Goal: Information Seeking & Learning: Learn about a topic

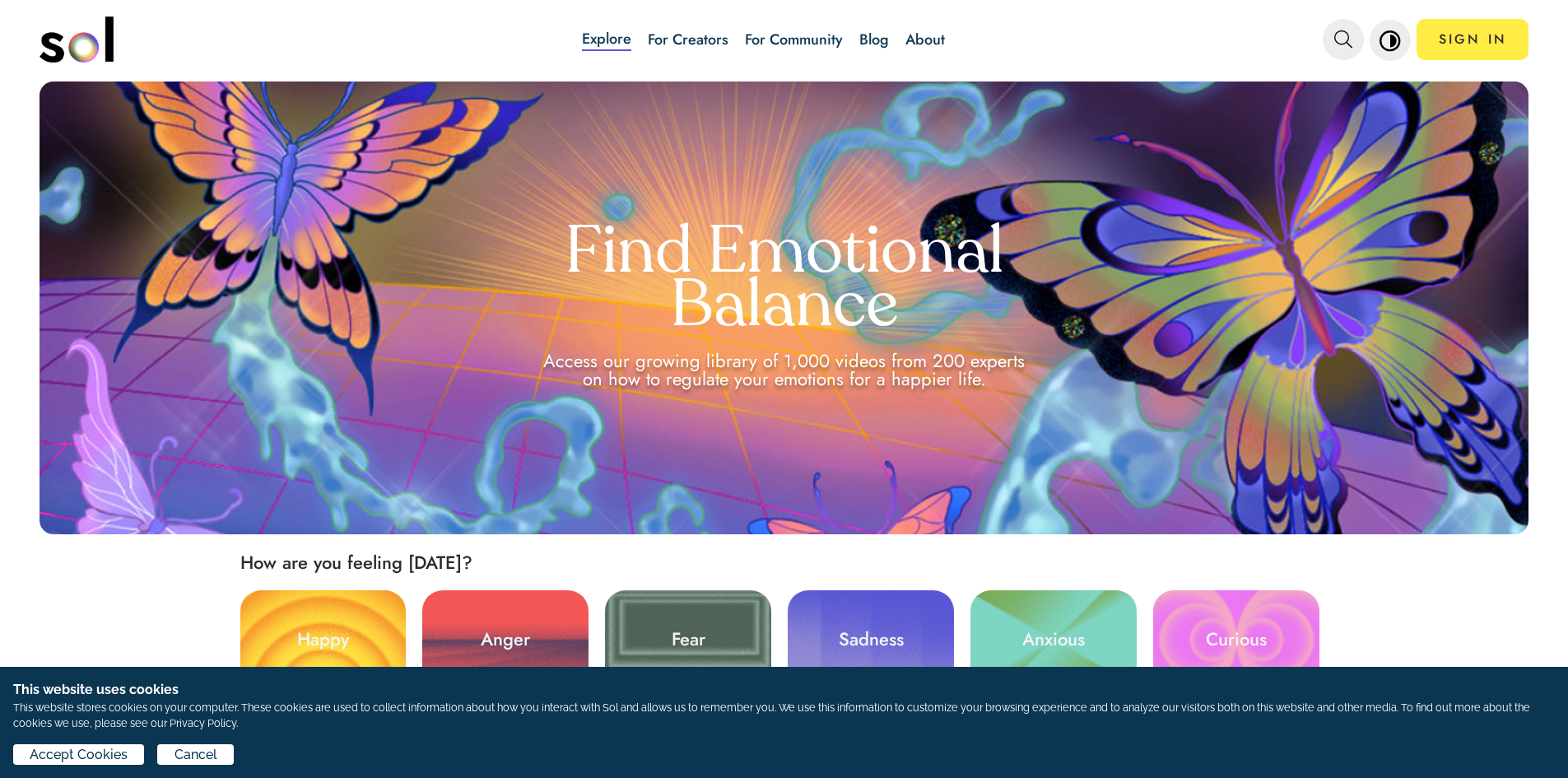
click at [870, 32] on link "Blog" at bounding box center [874, 40] width 30 height 21
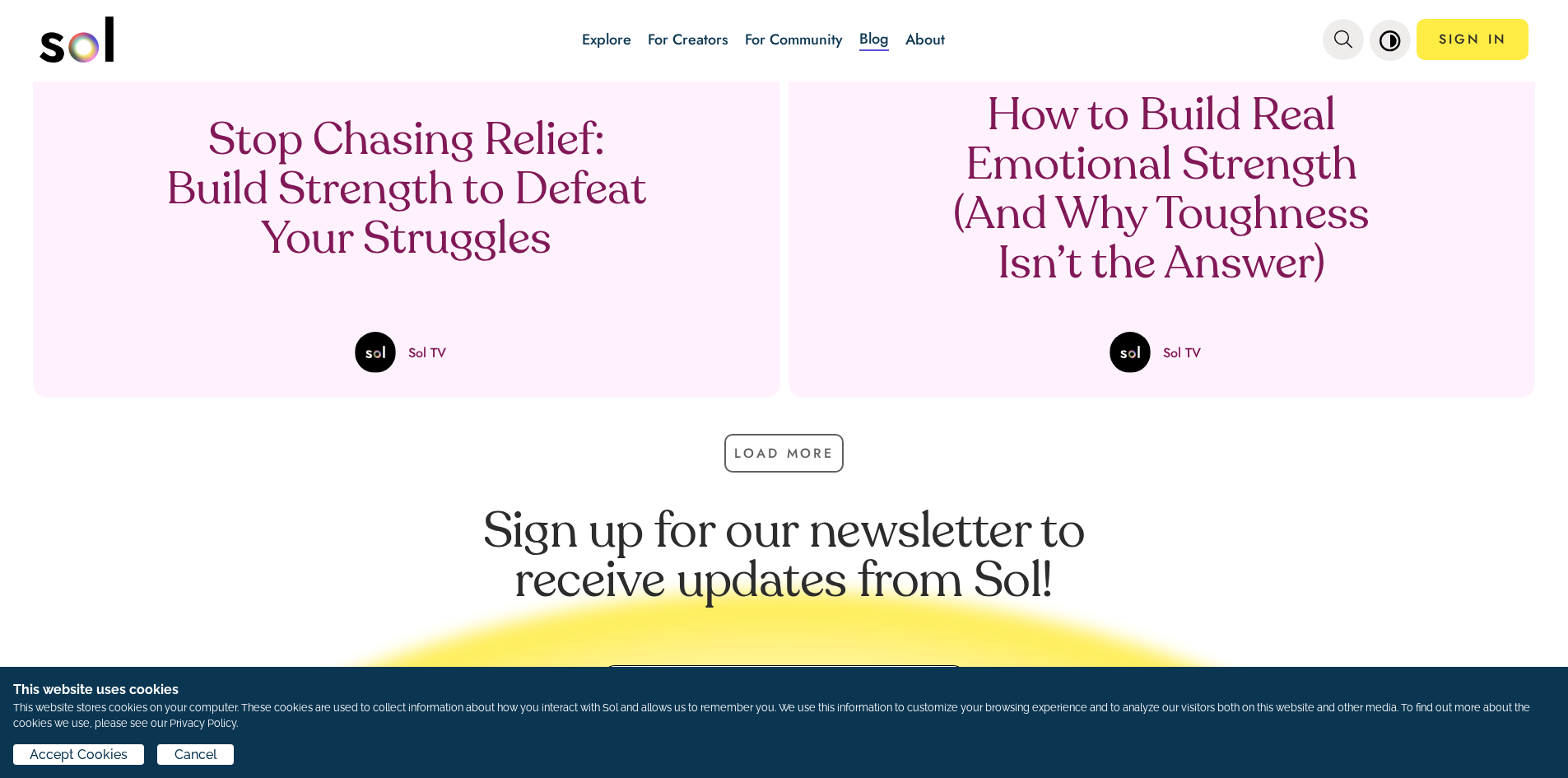
scroll to position [1152, 0]
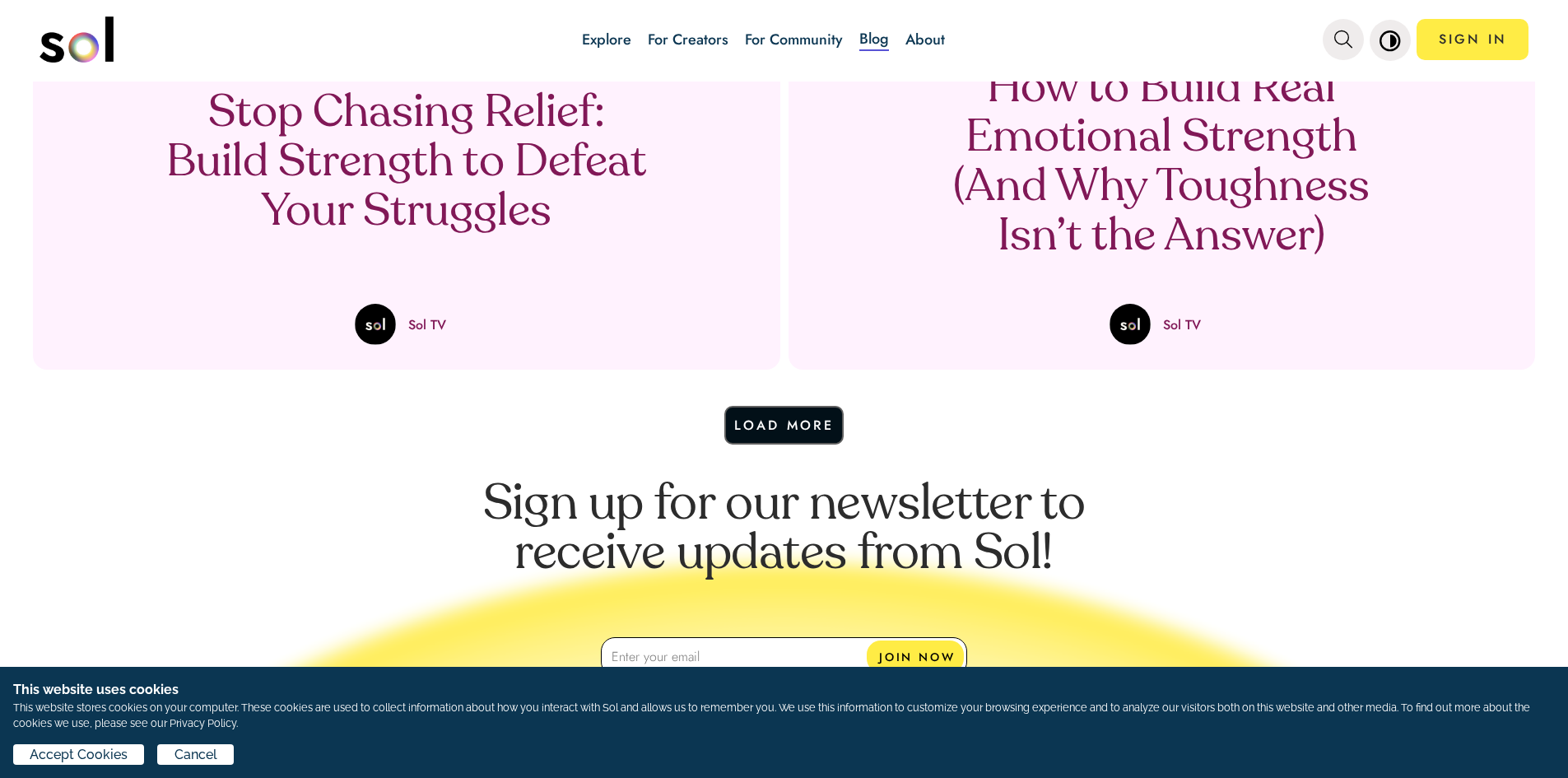
click at [766, 425] on button "Load More" at bounding box center [784, 425] width 120 height 39
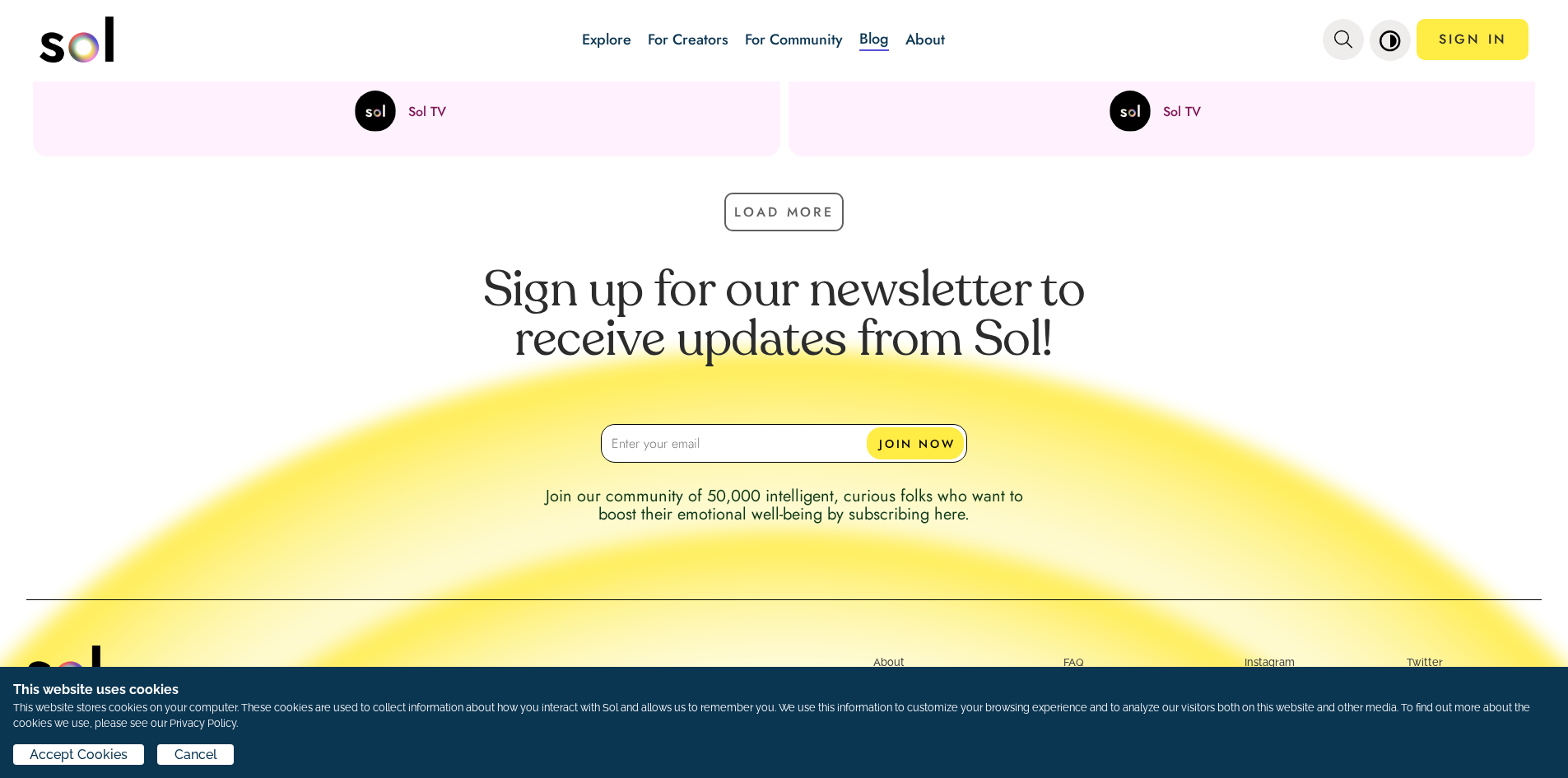
scroll to position [2223, 0]
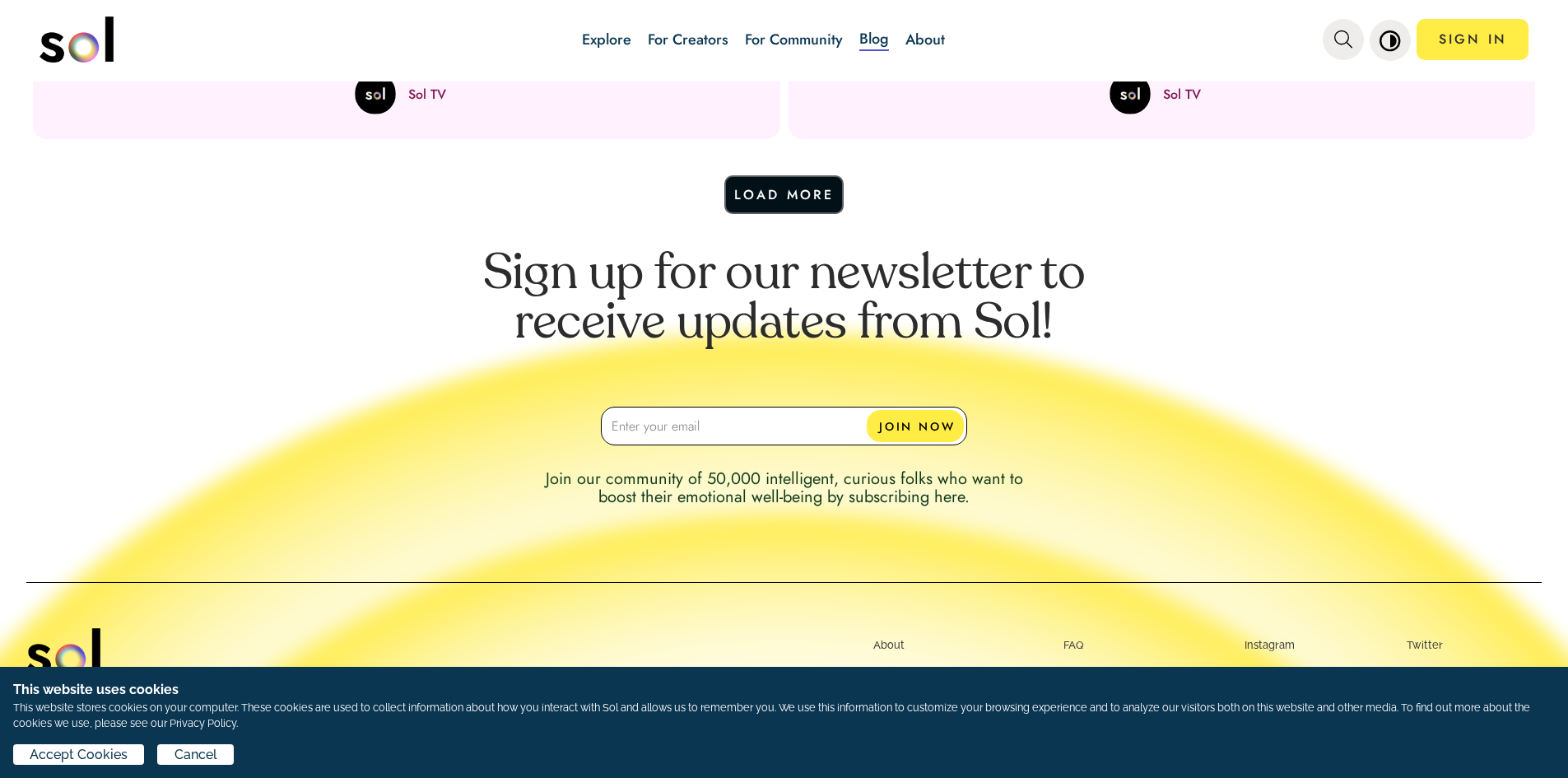
click at [825, 202] on button "Load More" at bounding box center [784, 194] width 120 height 39
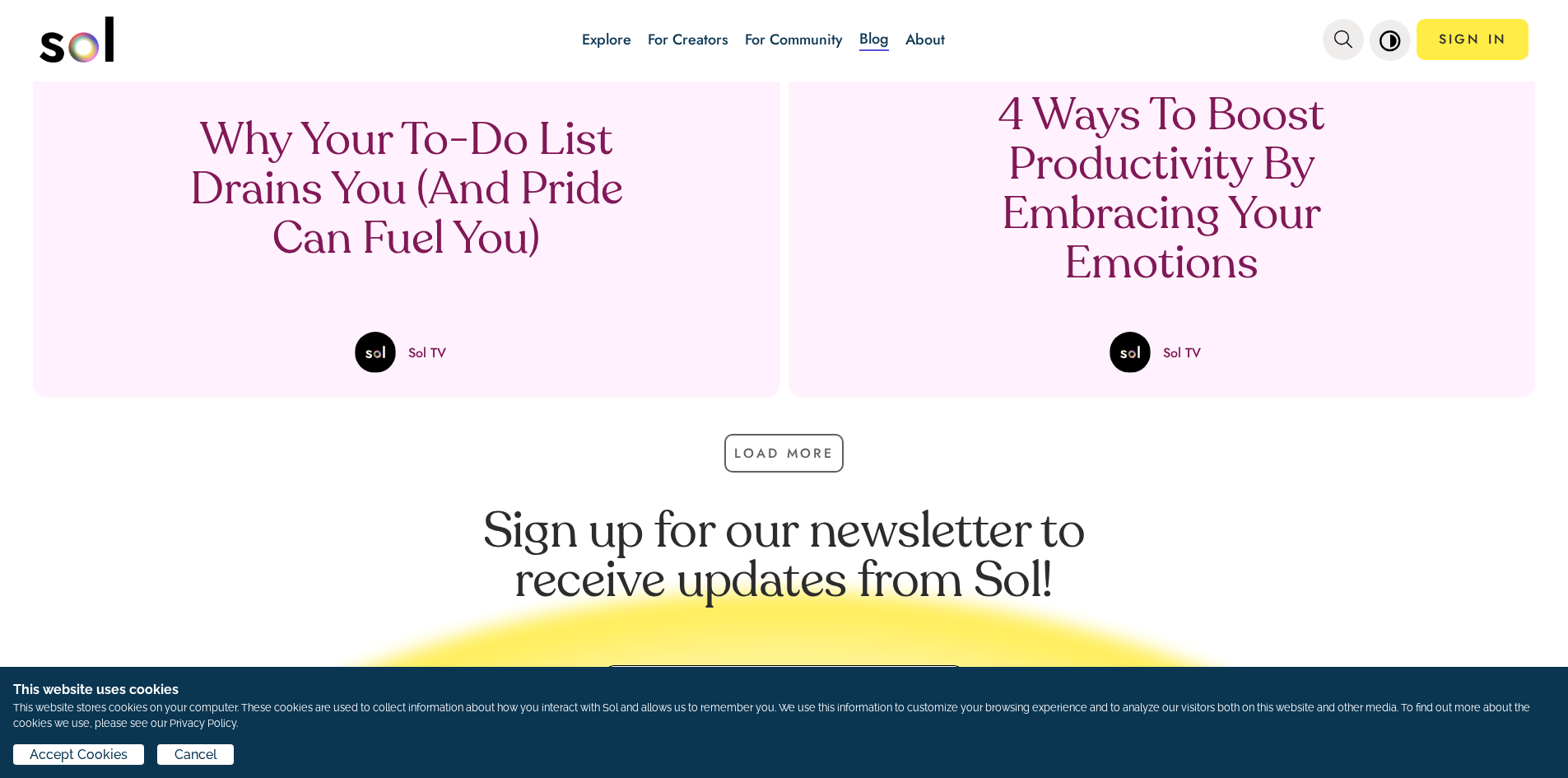
scroll to position [2881, 0]
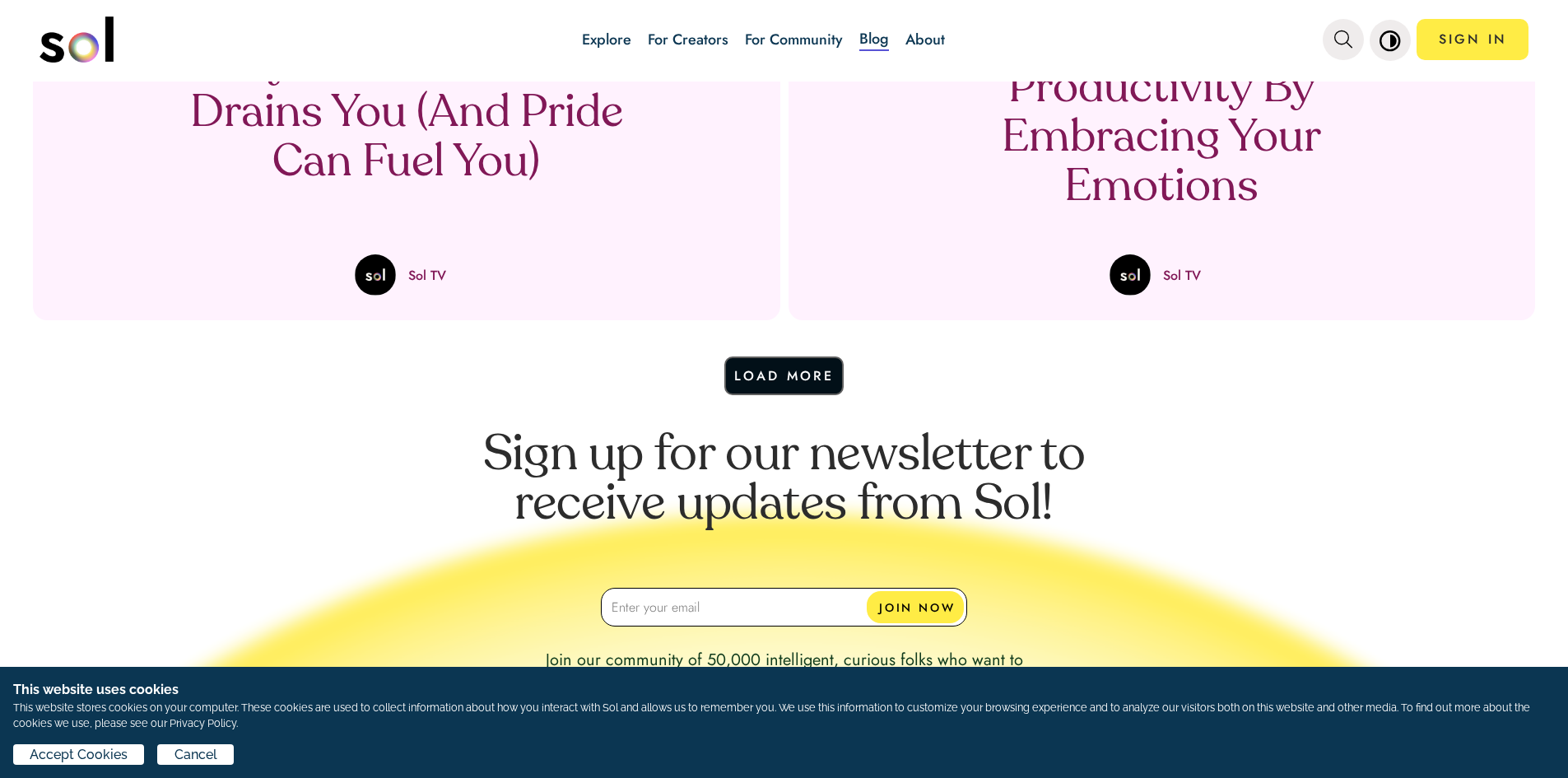
click at [772, 391] on button "Load More" at bounding box center [784, 376] width 120 height 39
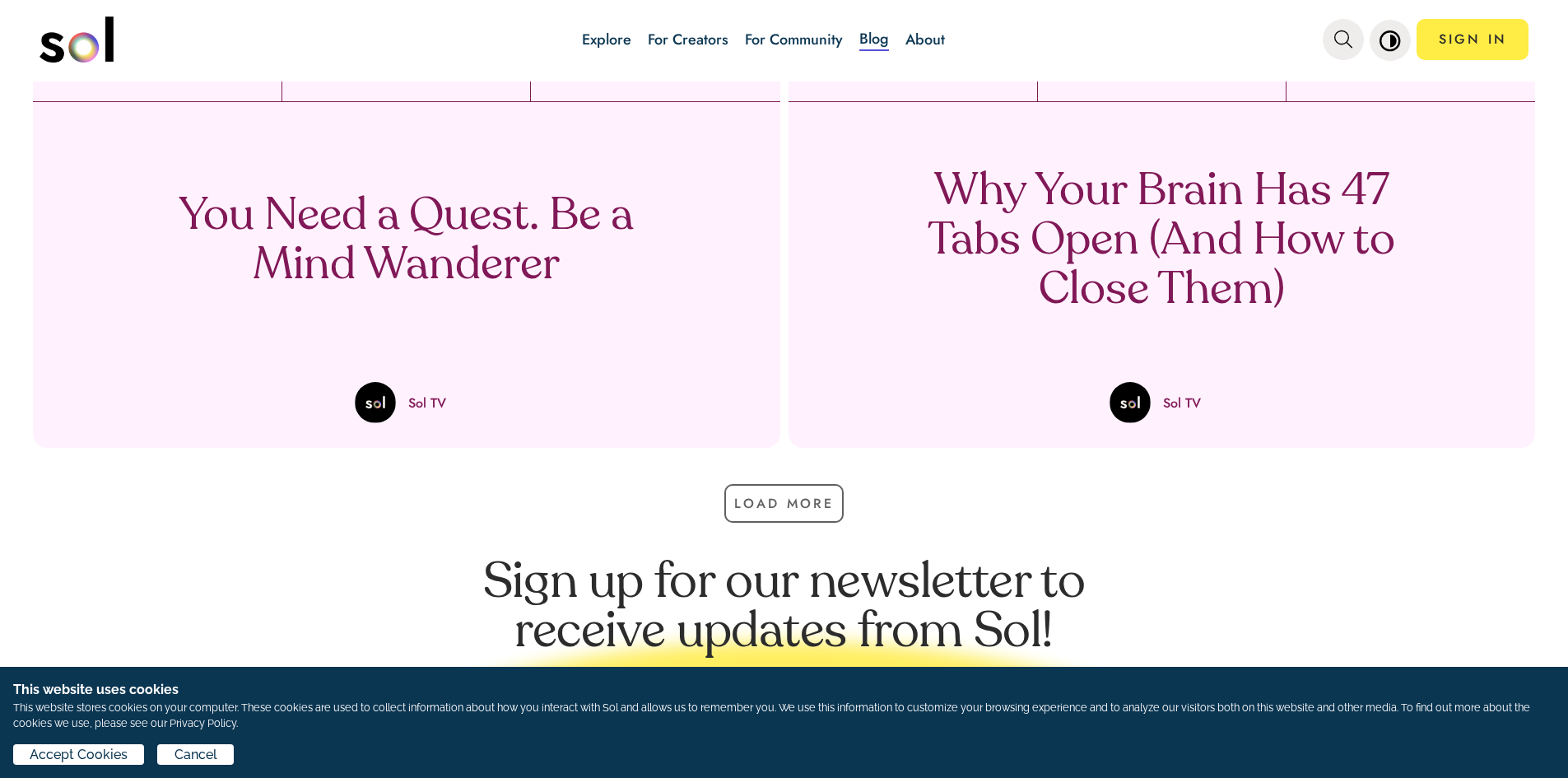
scroll to position [3622, 0]
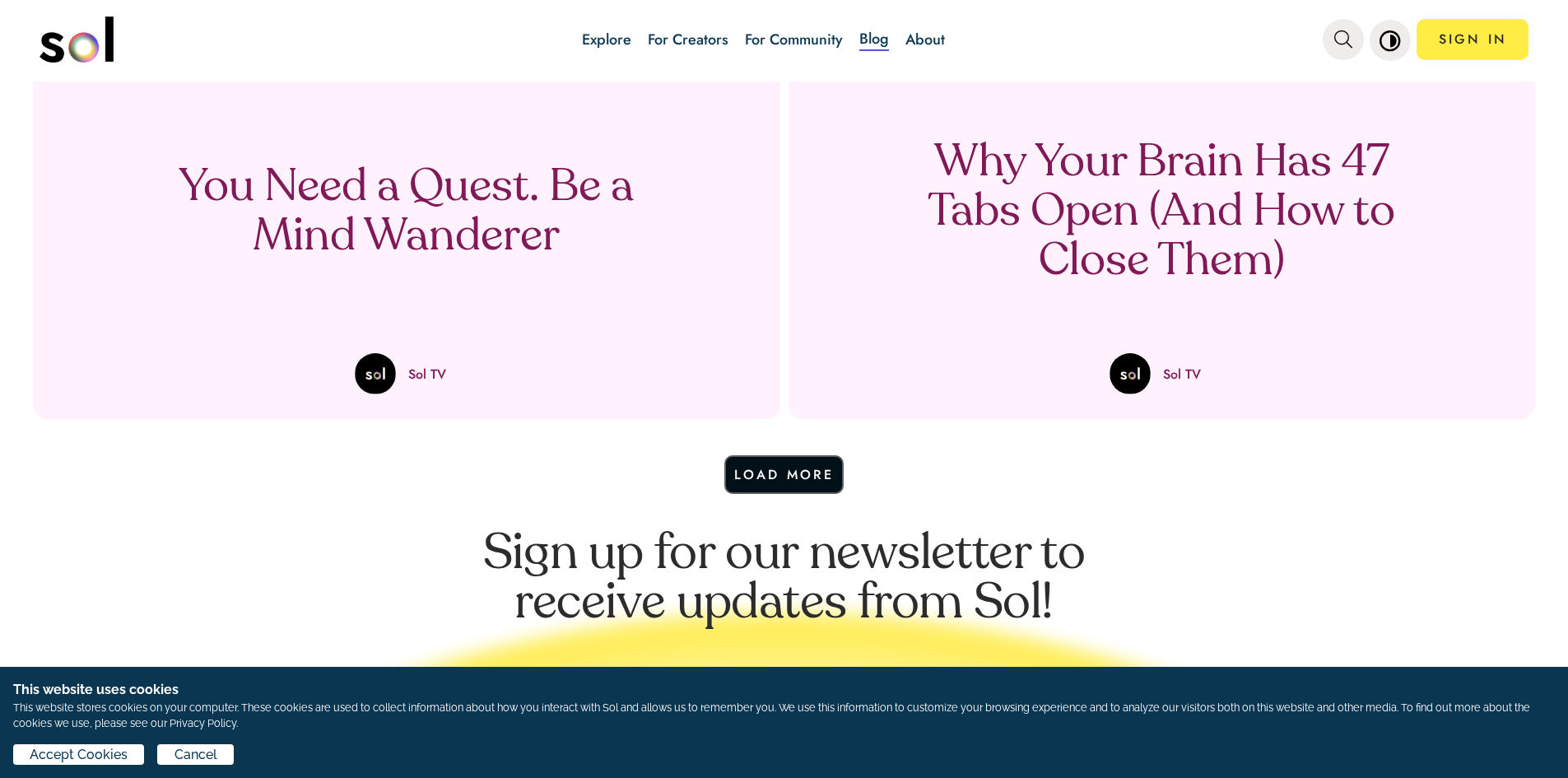
click at [786, 458] on button "Load More" at bounding box center [784, 474] width 120 height 39
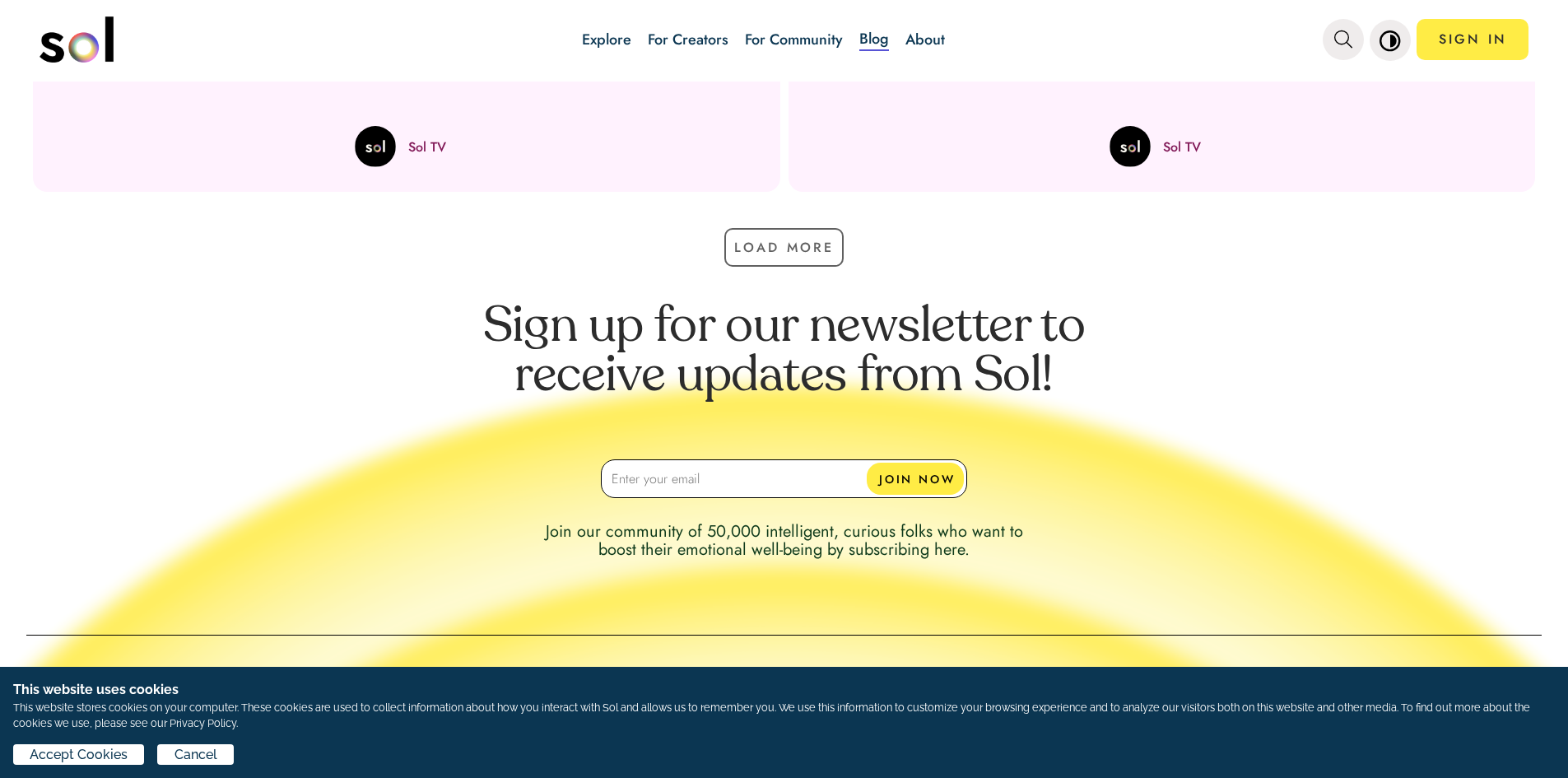
scroll to position [4609, 0]
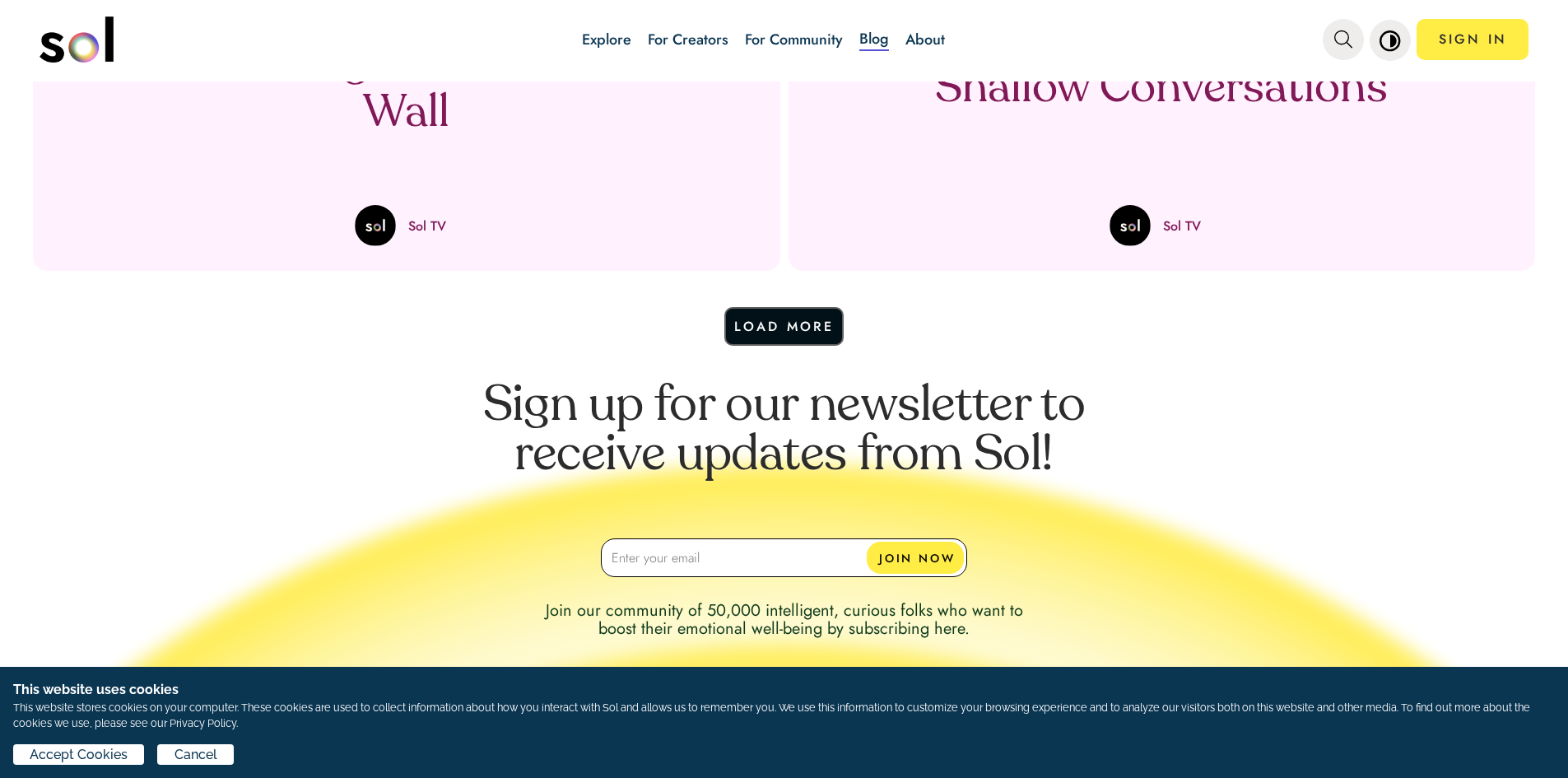
click at [788, 329] on button "Load More" at bounding box center [784, 326] width 120 height 39
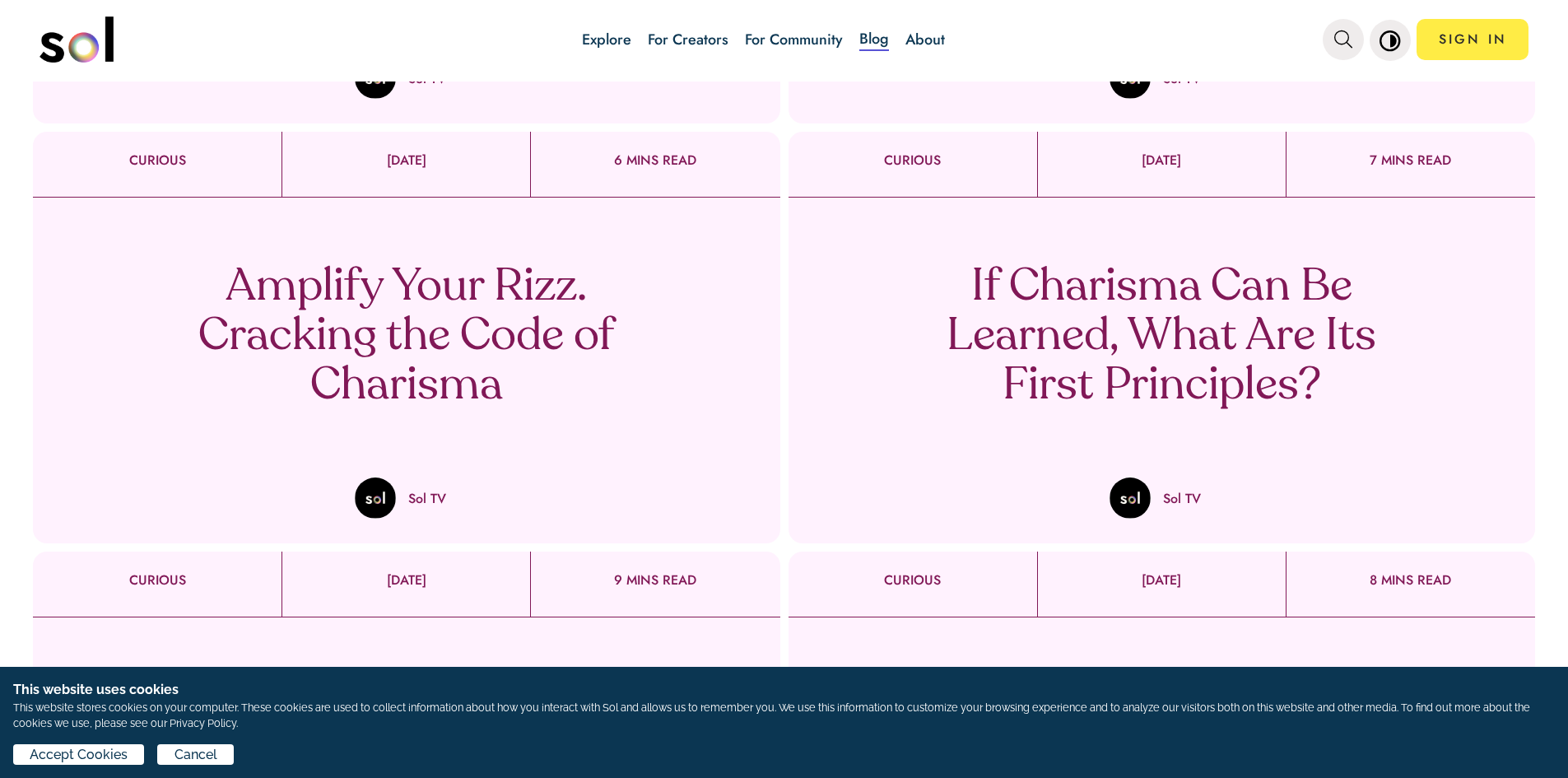
scroll to position [1399, 0]
click at [568, 308] on p "Amplify Your Rizz. Cracking the Code of Charisma" at bounding box center [406, 336] width 486 height 148
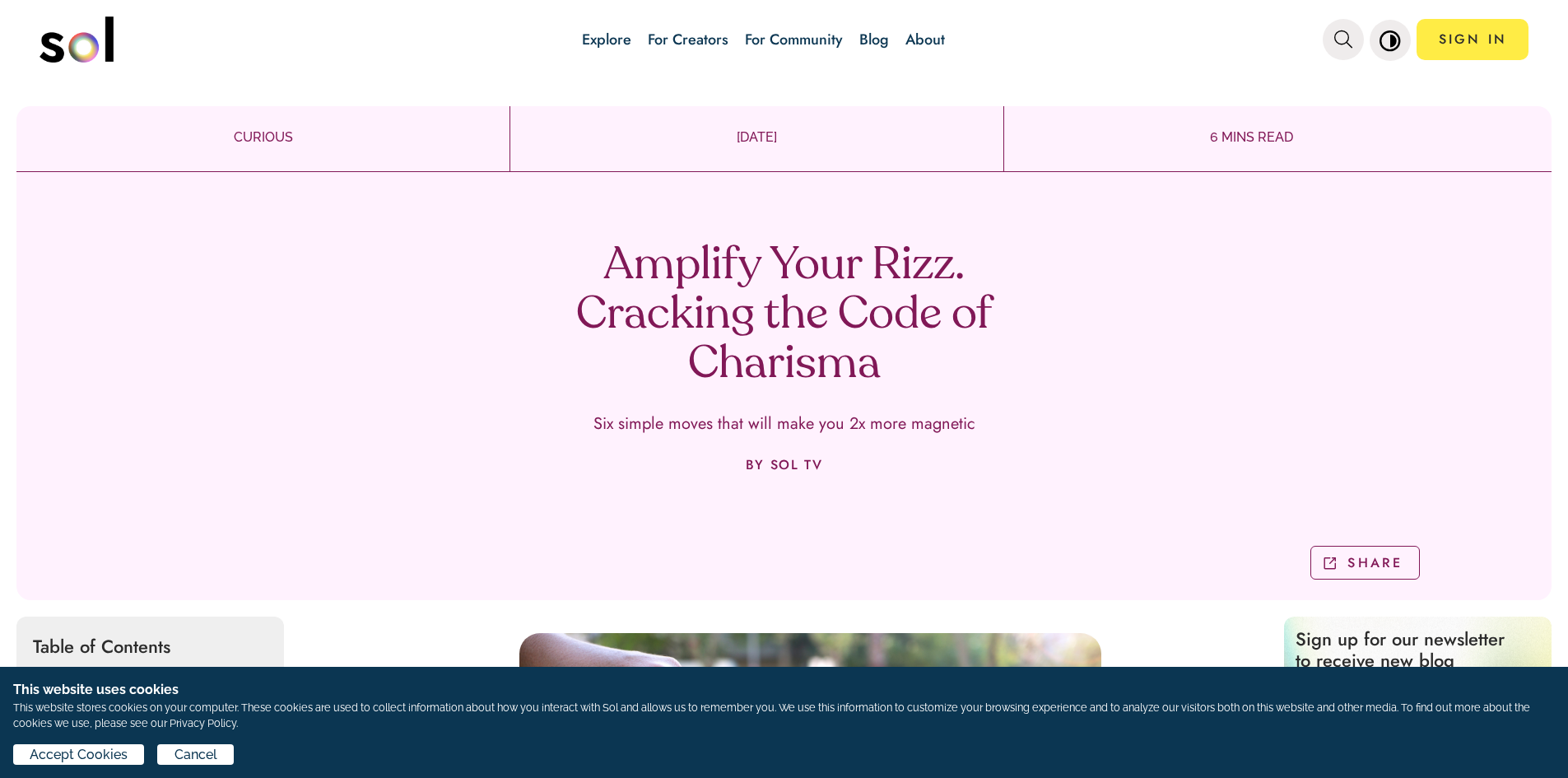
drag, startPoint x: 680, startPoint y: 0, endPoint x: 1075, endPoint y: 267, distance: 476.8
click at [1075, 267] on div "Amplify Your Rizz. Cracking the Code of Charisma Six simple moves that will mak…" at bounding box center [784, 391] width 1536 height 415
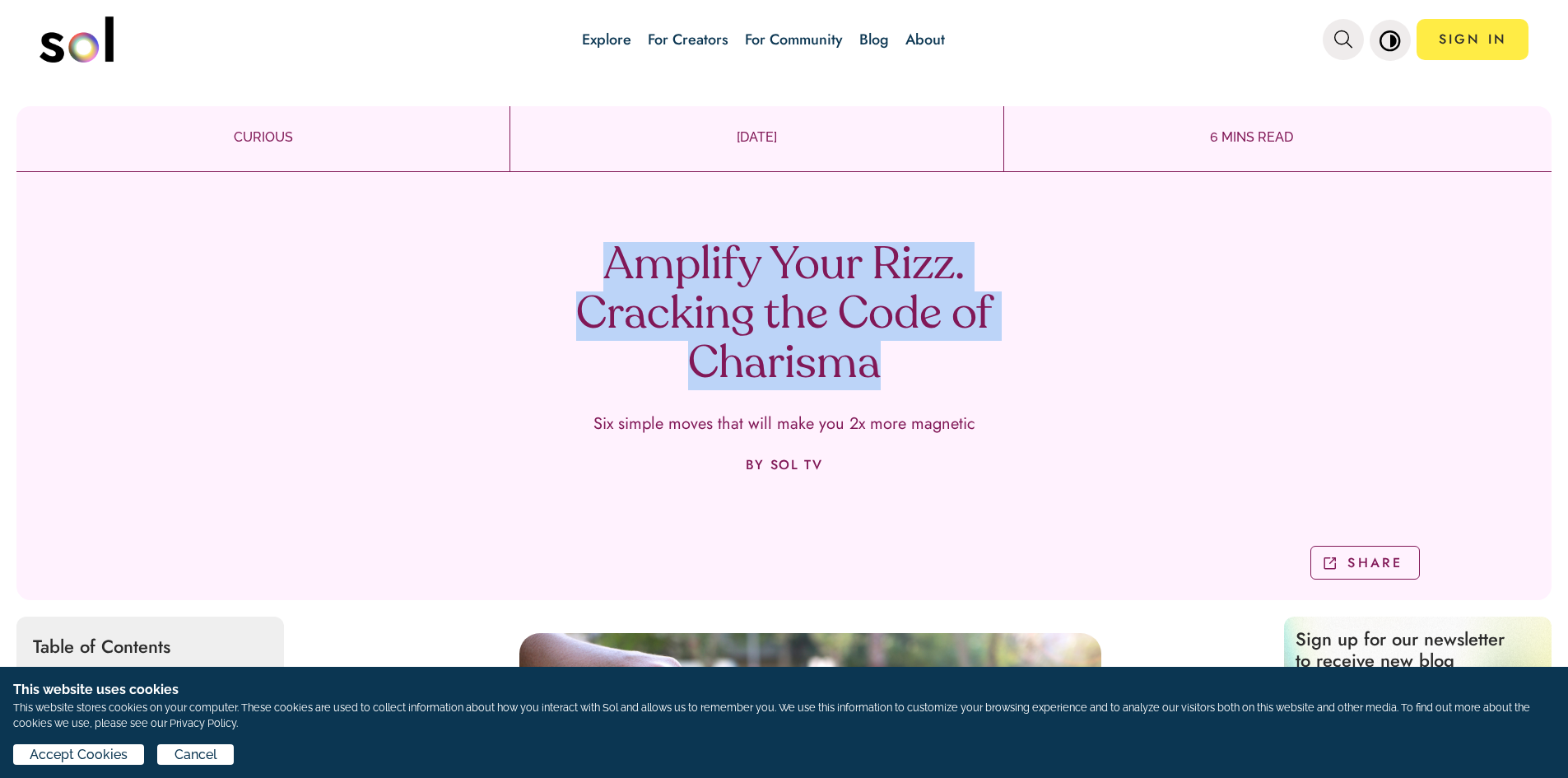
drag, startPoint x: 591, startPoint y: 262, endPoint x: 986, endPoint y: 359, distance: 406.7
click at [986, 359] on h1 "Amplify Your Rizz. Cracking the Code of Charisma" at bounding box center [785, 315] width 486 height 148
copy h1 "Amplify Your Rizz. Cracking the Code of Charisma"
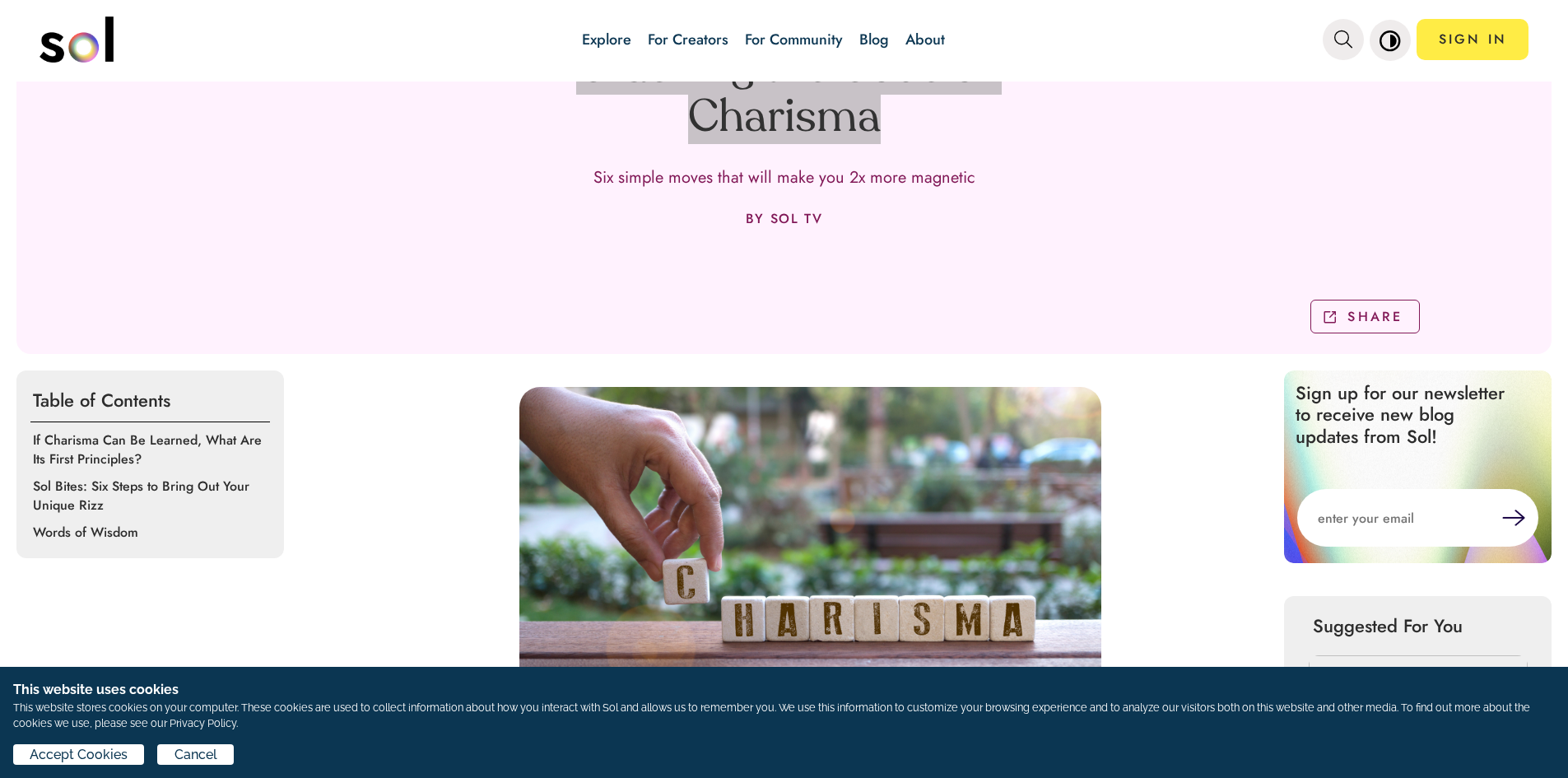
scroll to position [247, 0]
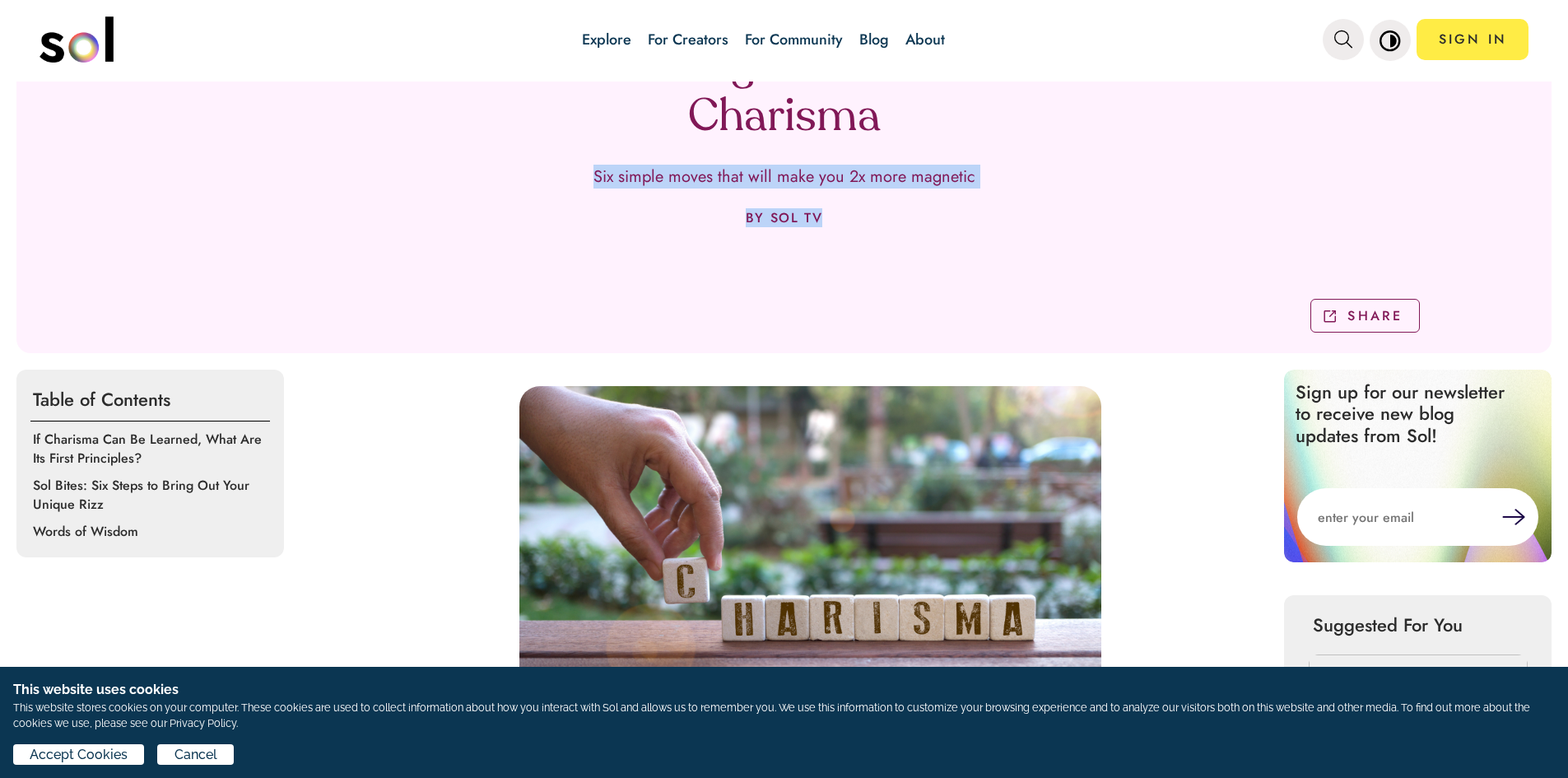
drag, startPoint x: 585, startPoint y: 171, endPoint x: 897, endPoint y: 244, distance: 320.4
click at [897, 244] on div "Amplify Your Rizz. Cracking the Code of Charisma Six simple moves that will mak…" at bounding box center [784, 145] width 1536 height 415
copy div "Six simple moves that will make you 2x more magnetic BY SOL TV SHARE"
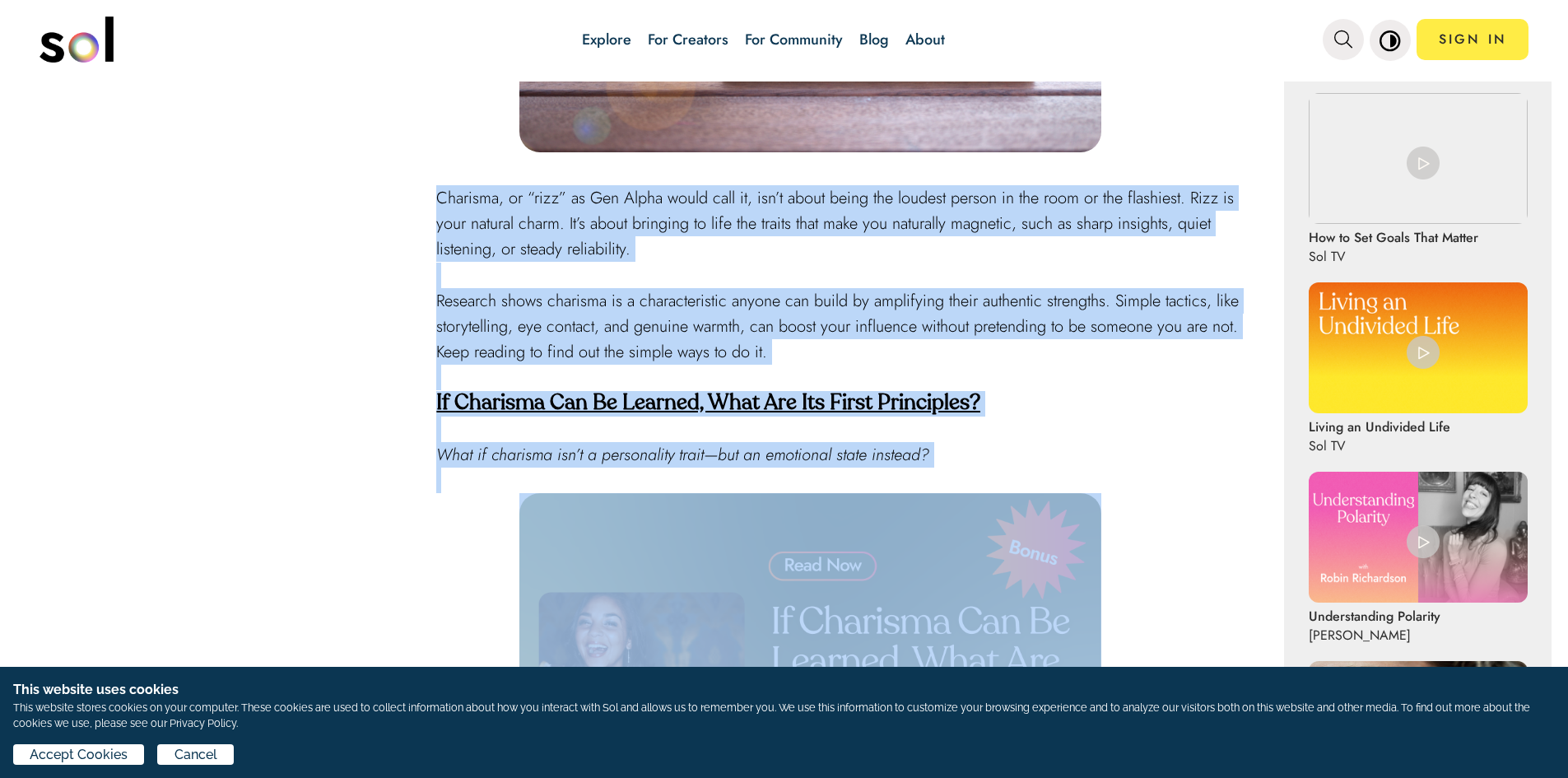
scroll to position [823, 0]
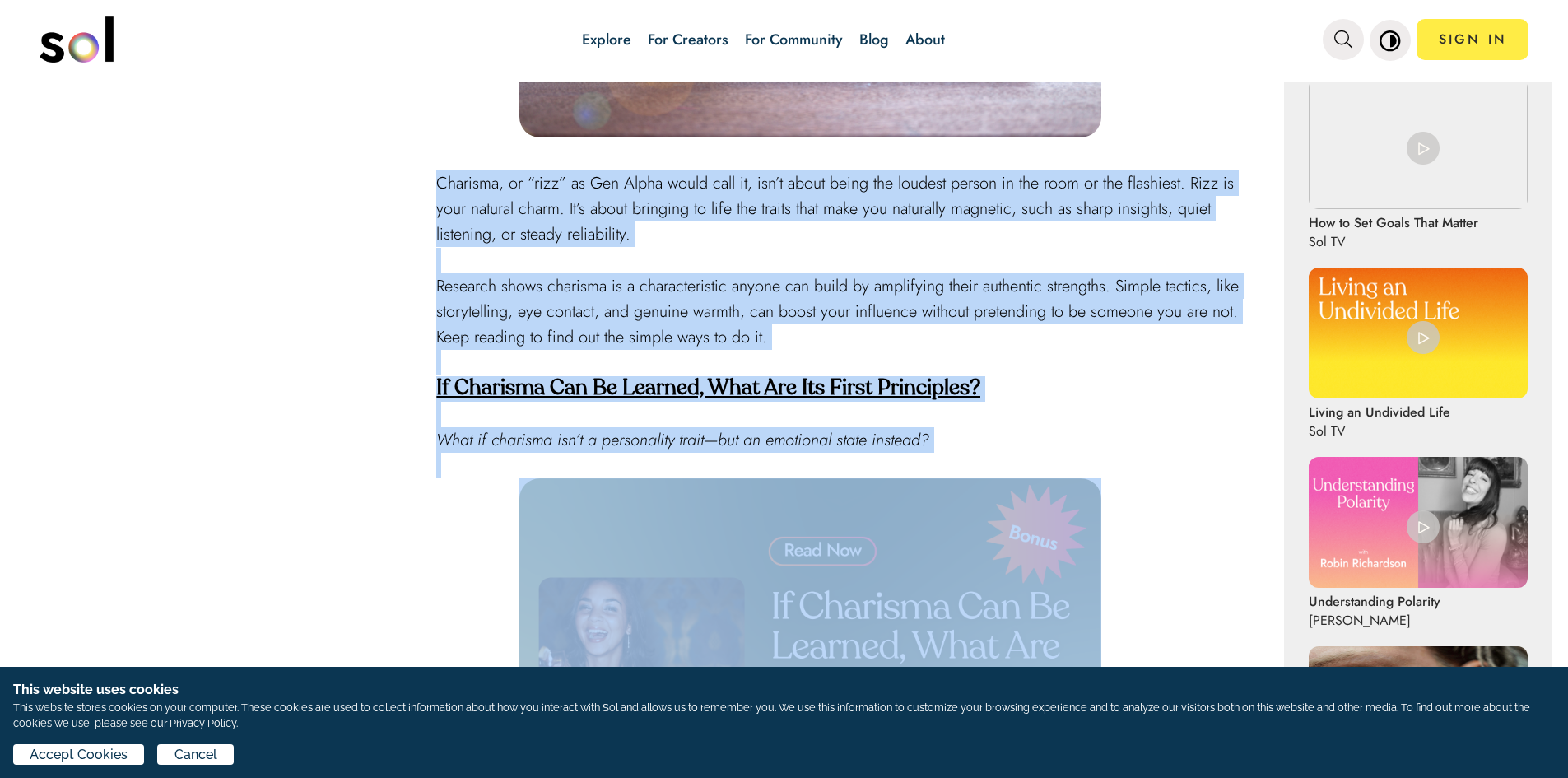
drag, startPoint x: 427, startPoint y: 425, endPoint x: 872, endPoint y: 570, distance: 468.0
drag, startPoint x: 872, startPoint y: 570, endPoint x: 858, endPoint y: 553, distance: 22.0
click at [870, 570] on img at bounding box center [810, 642] width 582 height 328
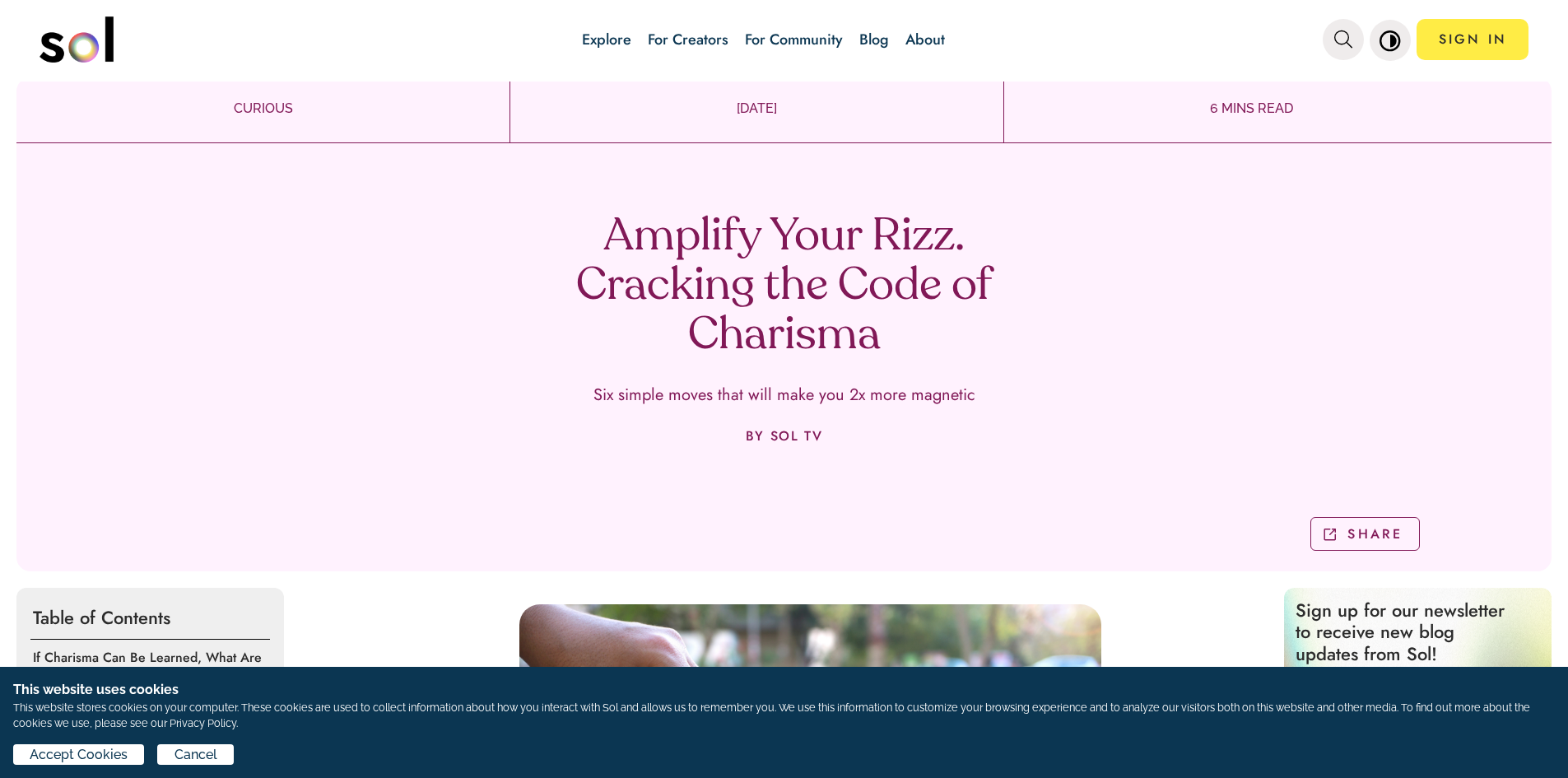
scroll to position [0, 0]
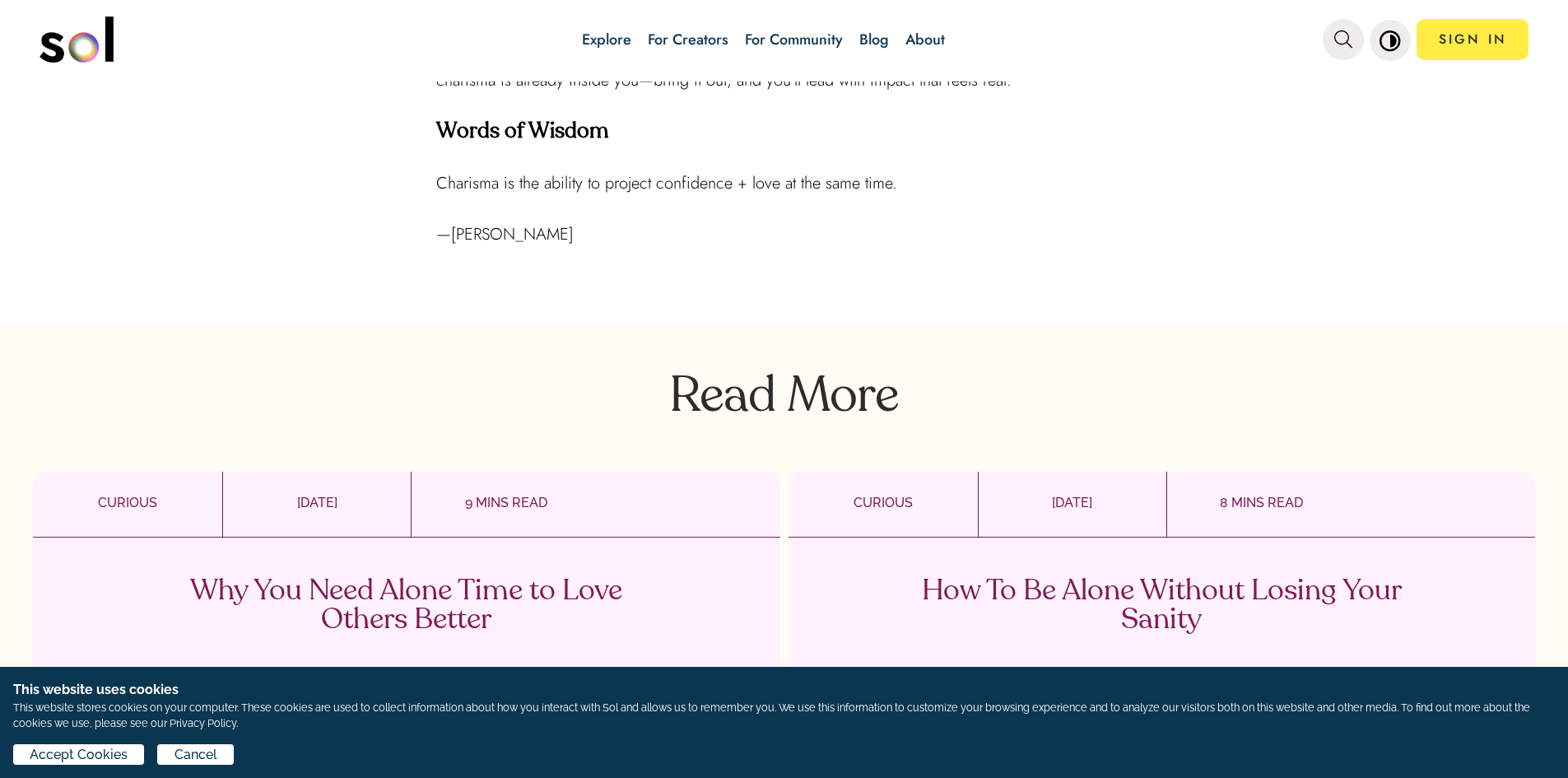
scroll to position [2469, 0]
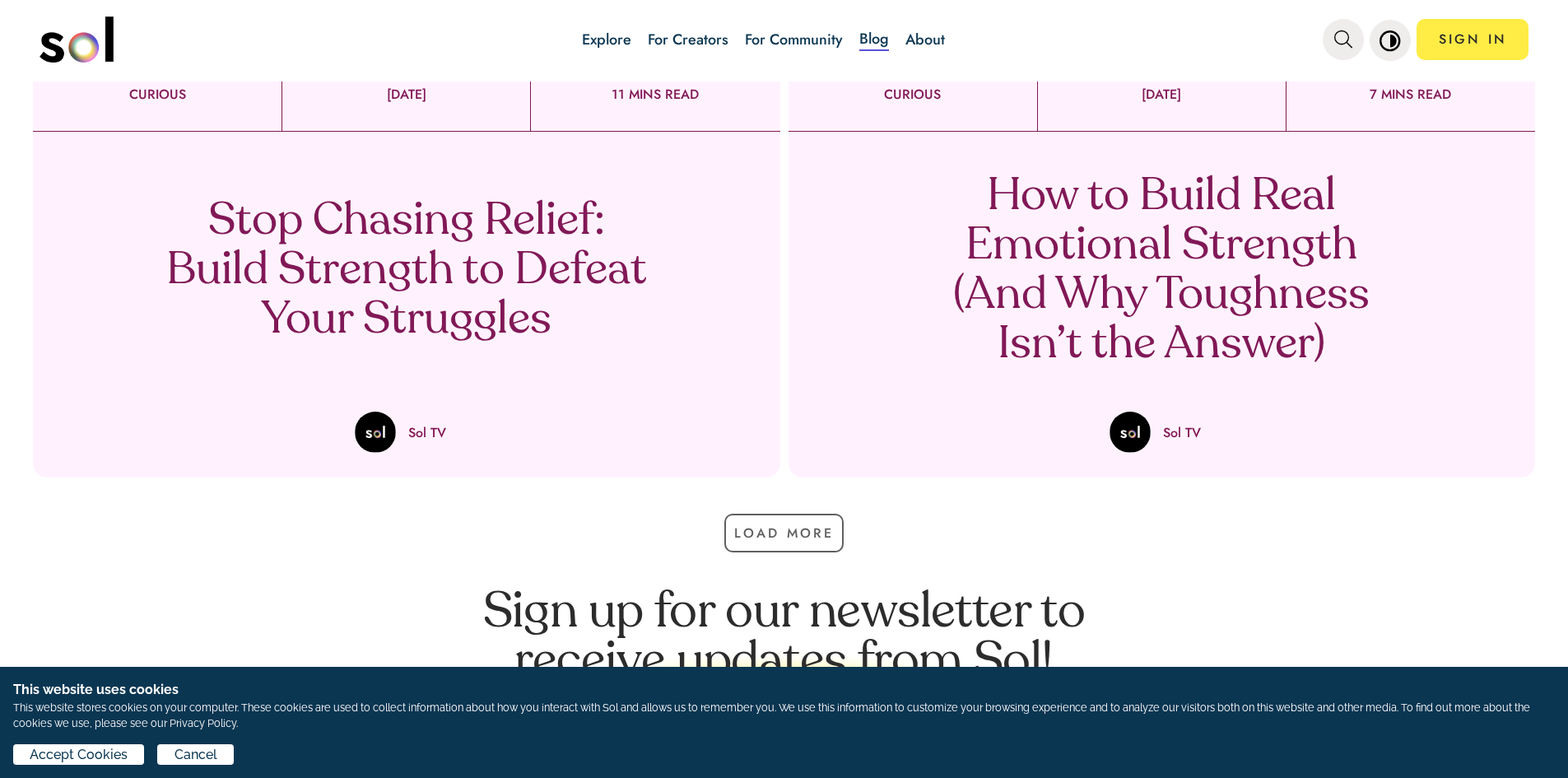
scroll to position [1152, 0]
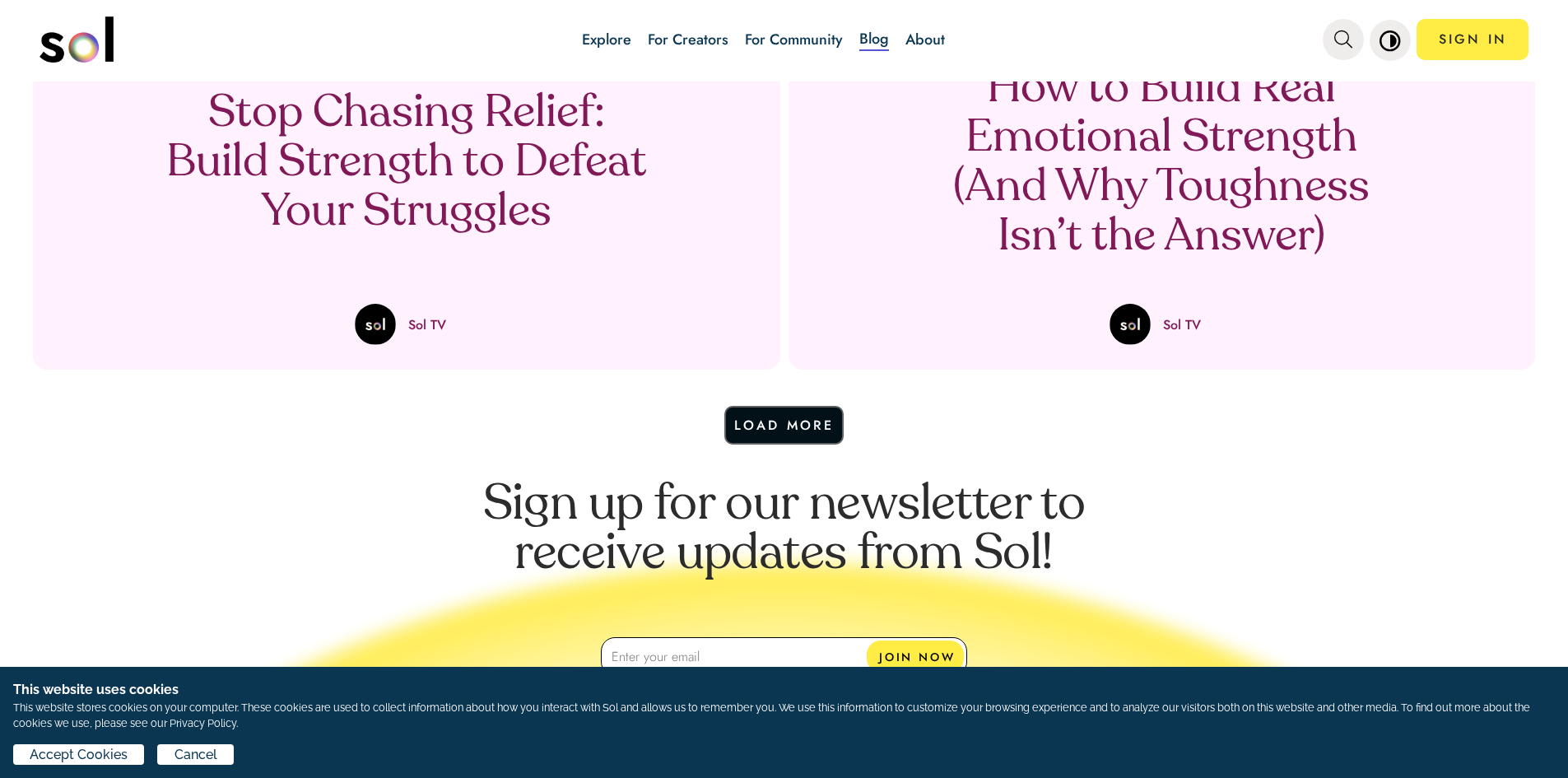
click at [787, 423] on button "Load More" at bounding box center [784, 425] width 120 height 39
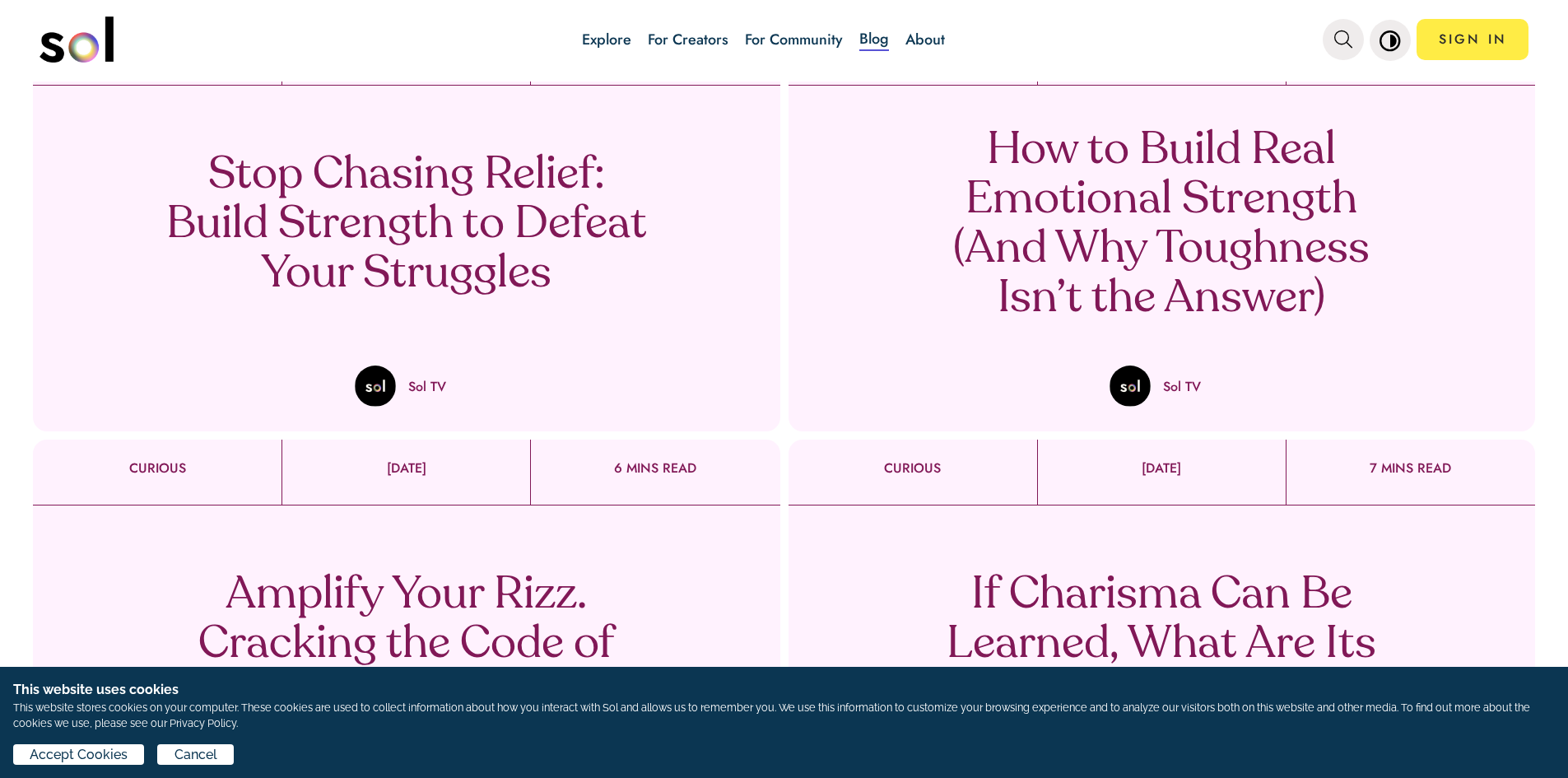
scroll to position [1070, 0]
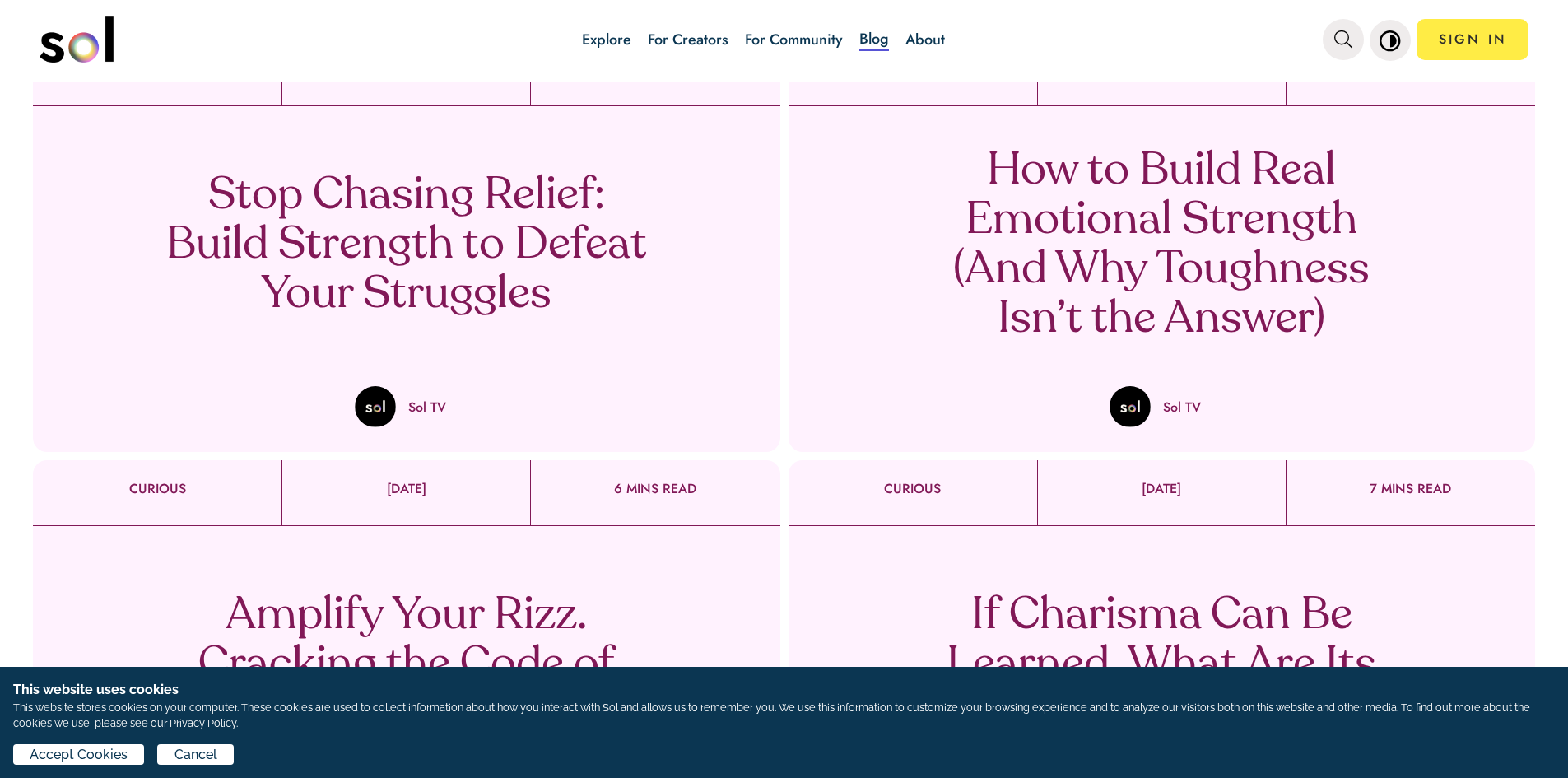
click at [1094, 312] on p "How to Build Real Emotional Strength (And Why Toughness Isn’t the Answer)" at bounding box center [1162, 245] width 486 height 197
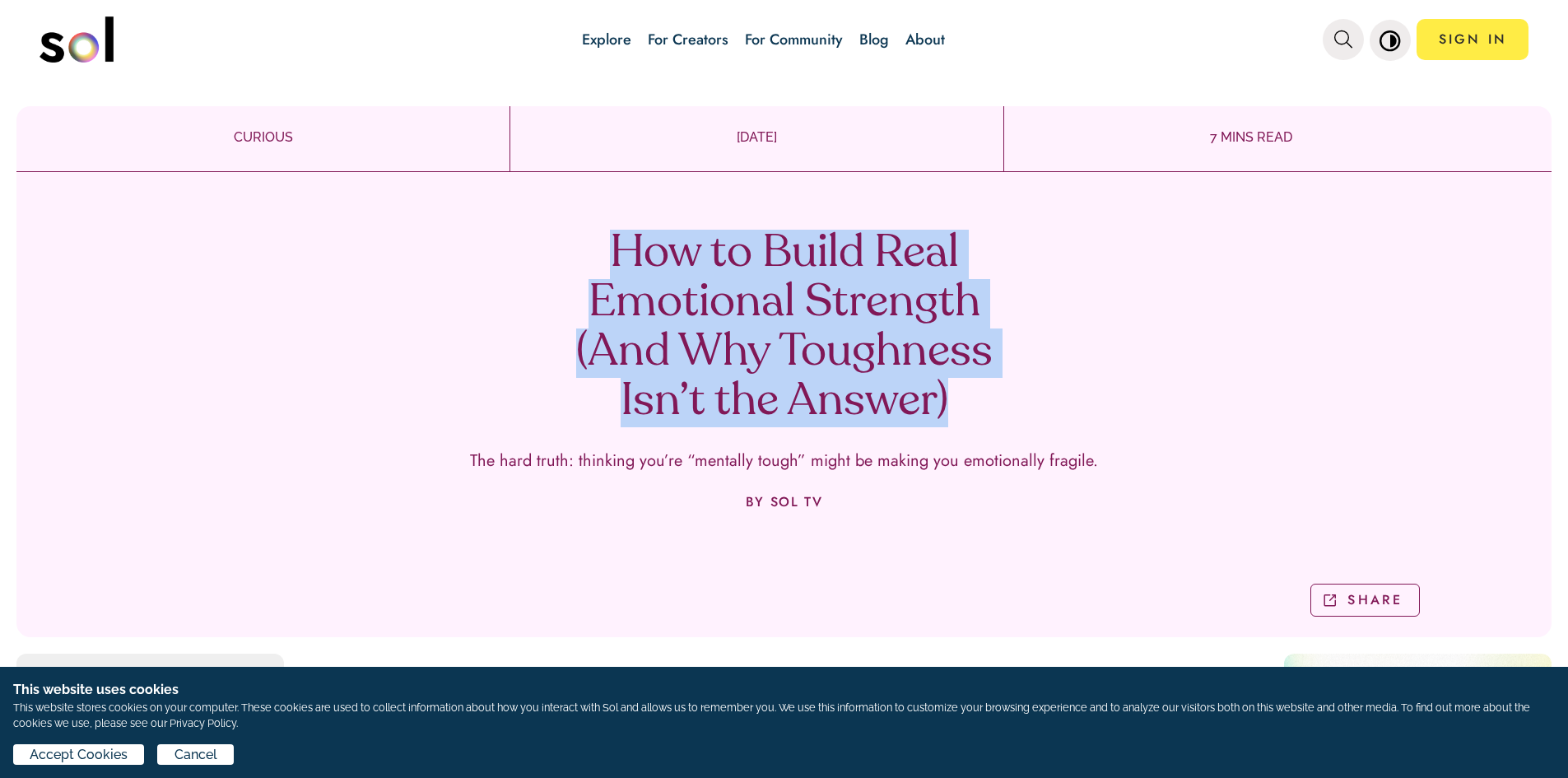
drag, startPoint x: 620, startPoint y: 251, endPoint x: 995, endPoint y: 389, distance: 399.6
click at [995, 389] on h1 "How to Build Real Emotional Strength (And Why Toughness Isn’t the Answer)" at bounding box center [785, 328] width 486 height 197
copy h1 "How to Build Real Emotional Strength (And Why Toughness Isn’t the Answer)"
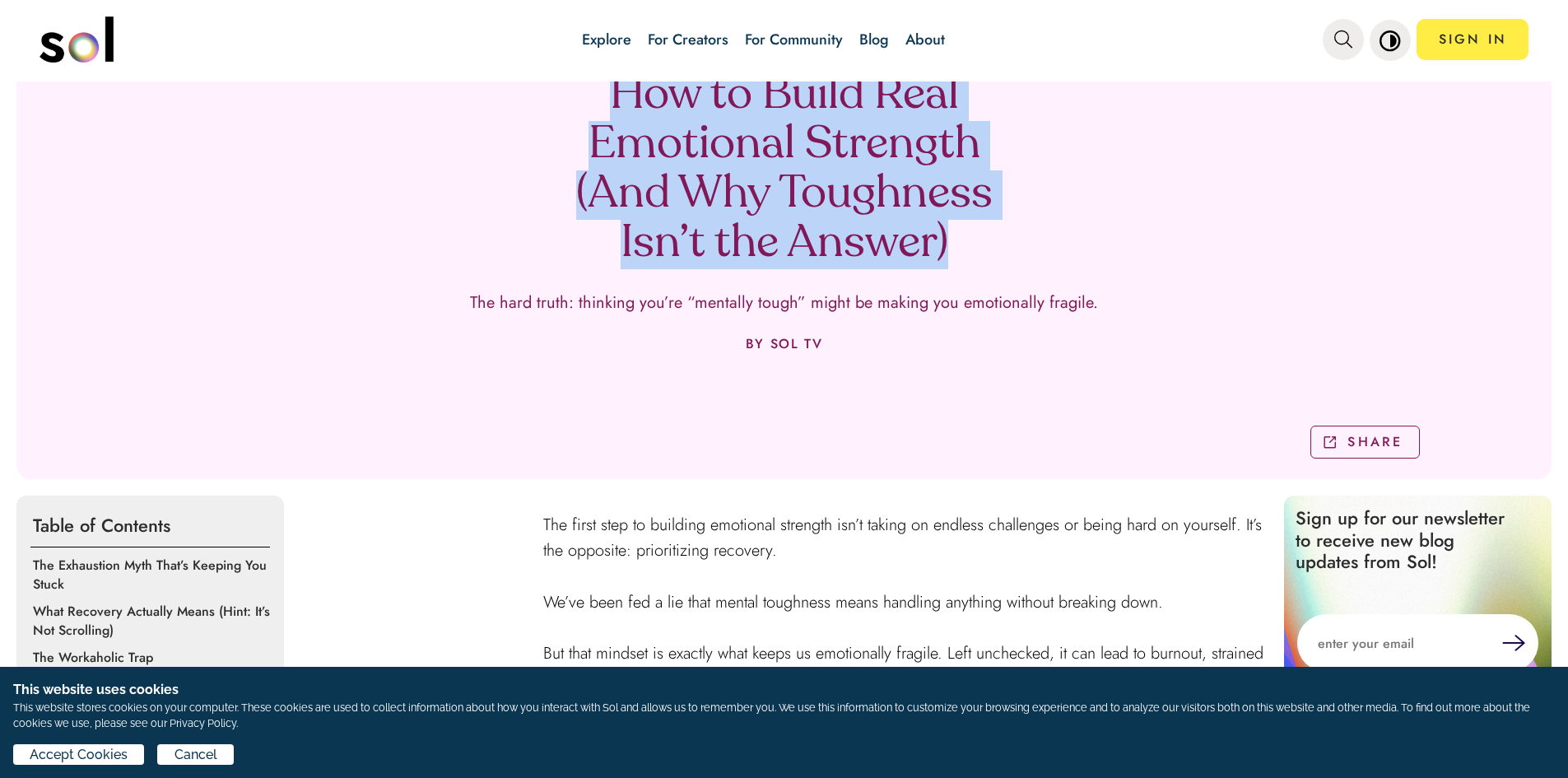
scroll to position [164, 0]
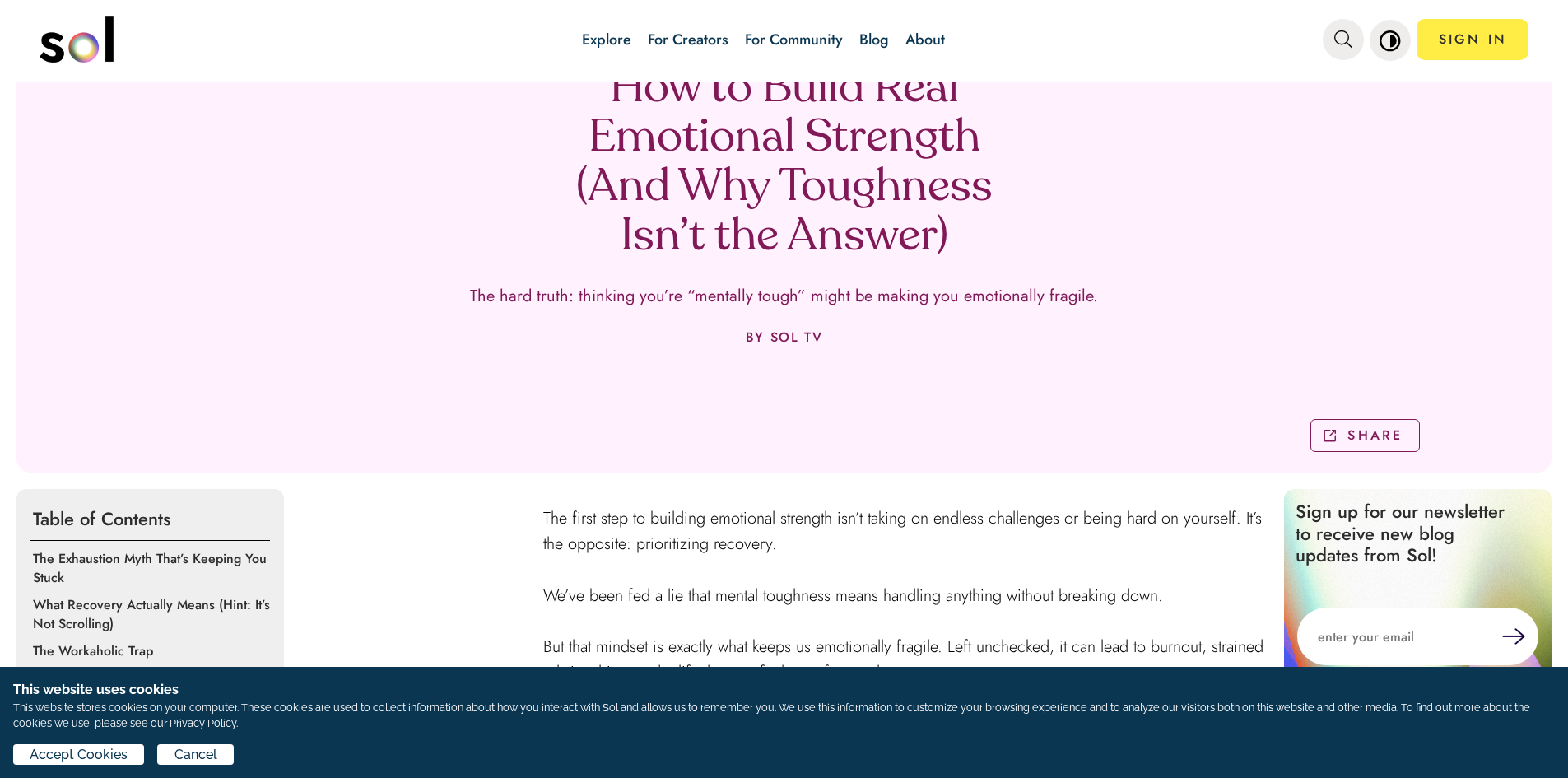
click at [465, 308] on div "How to Build Real Emotional Strength (And Why Toughness Isn’t the Answer) The h…" at bounding box center [784, 240] width 1536 height 465
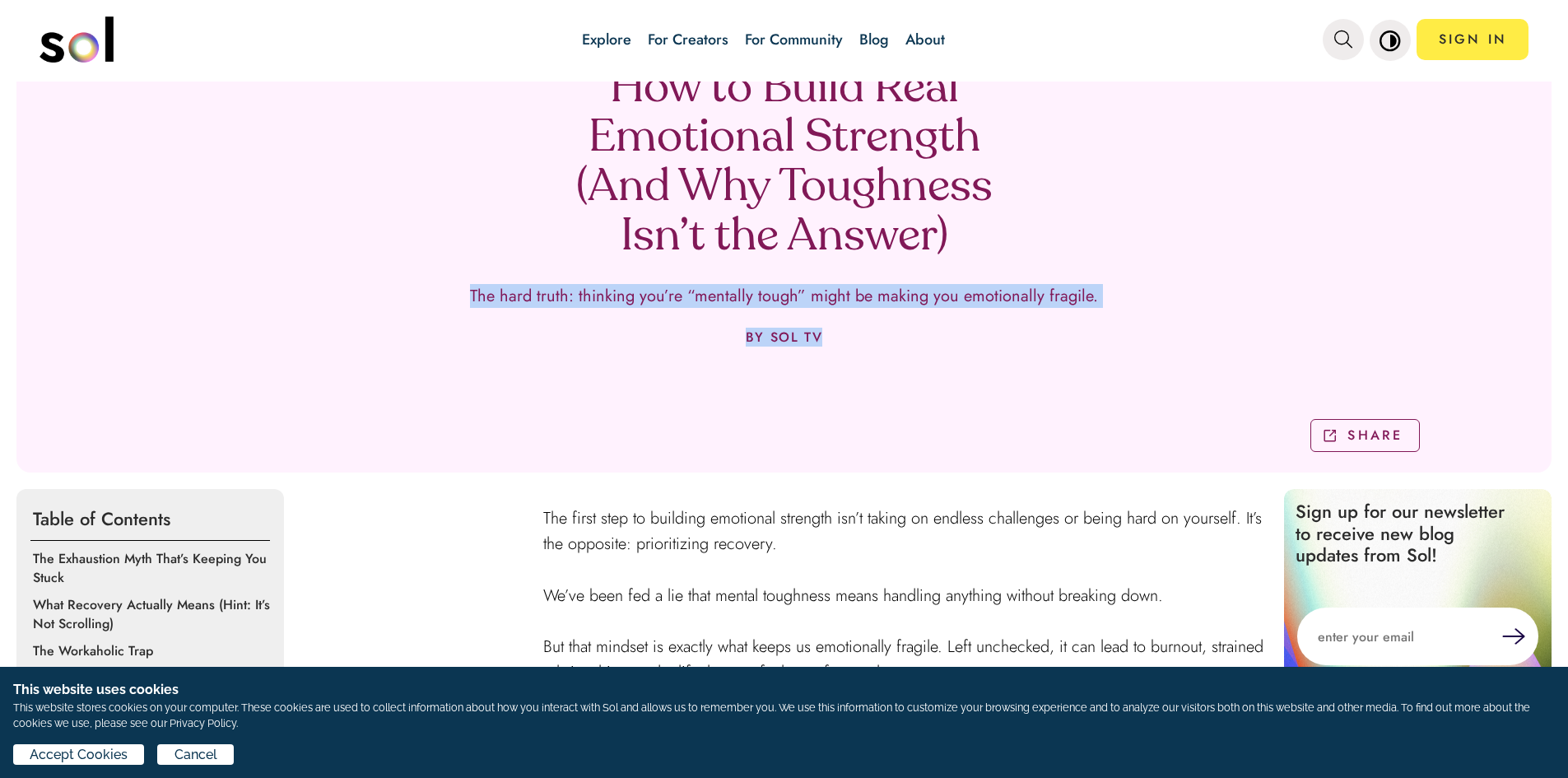
drag, startPoint x: 879, startPoint y: 322, endPoint x: 1038, endPoint y: 380, distance: 169.2
click at [1038, 380] on div "How to Build Real Emotional Strength (And Why Toughness Isn’t the Answer) The h…" at bounding box center [784, 240] width 1536 height 465
copy div "The hard truth: thinking you’re “mentally tough” might be making you emotionall…"
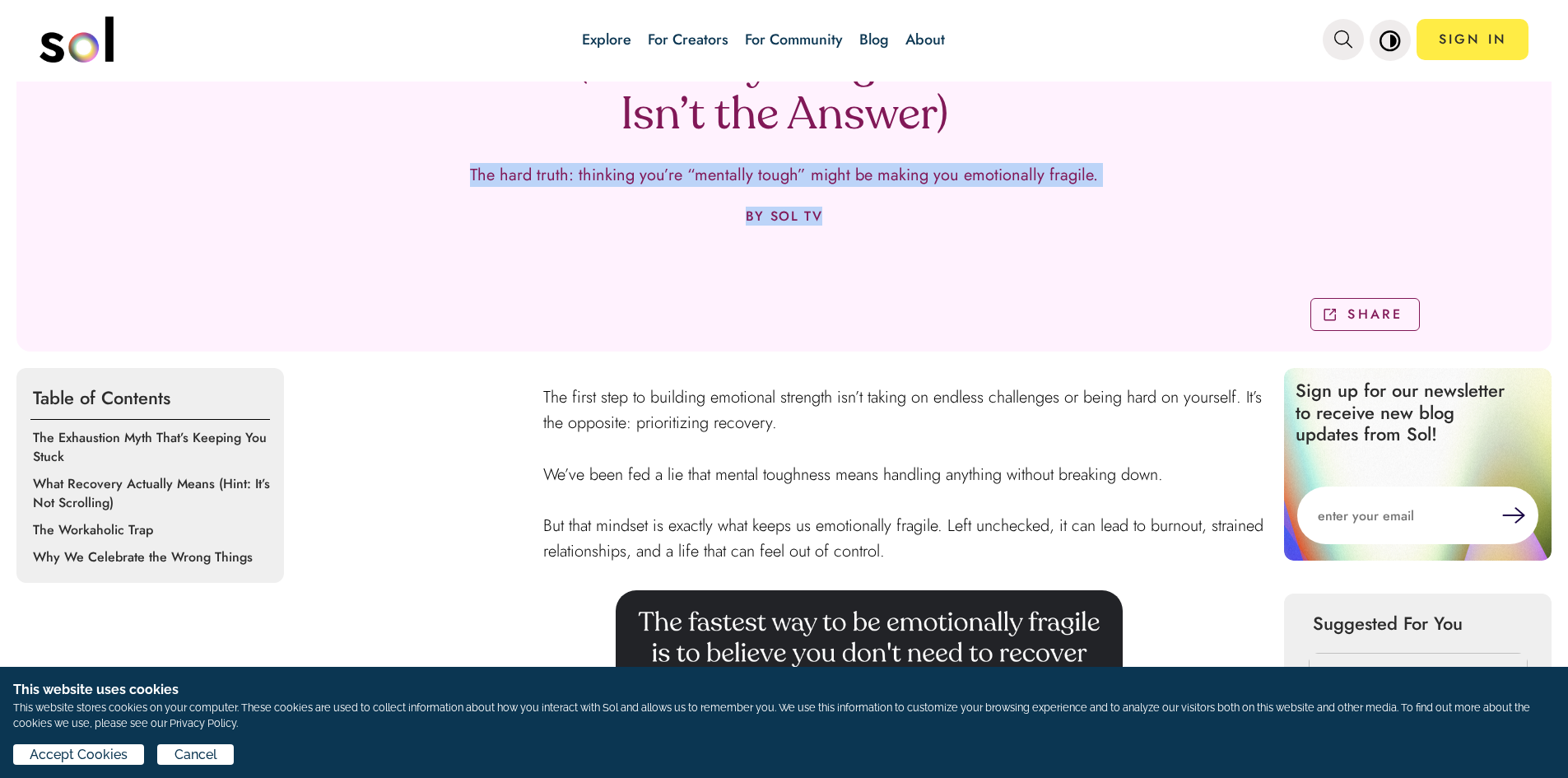
scroll to position [411, 0]
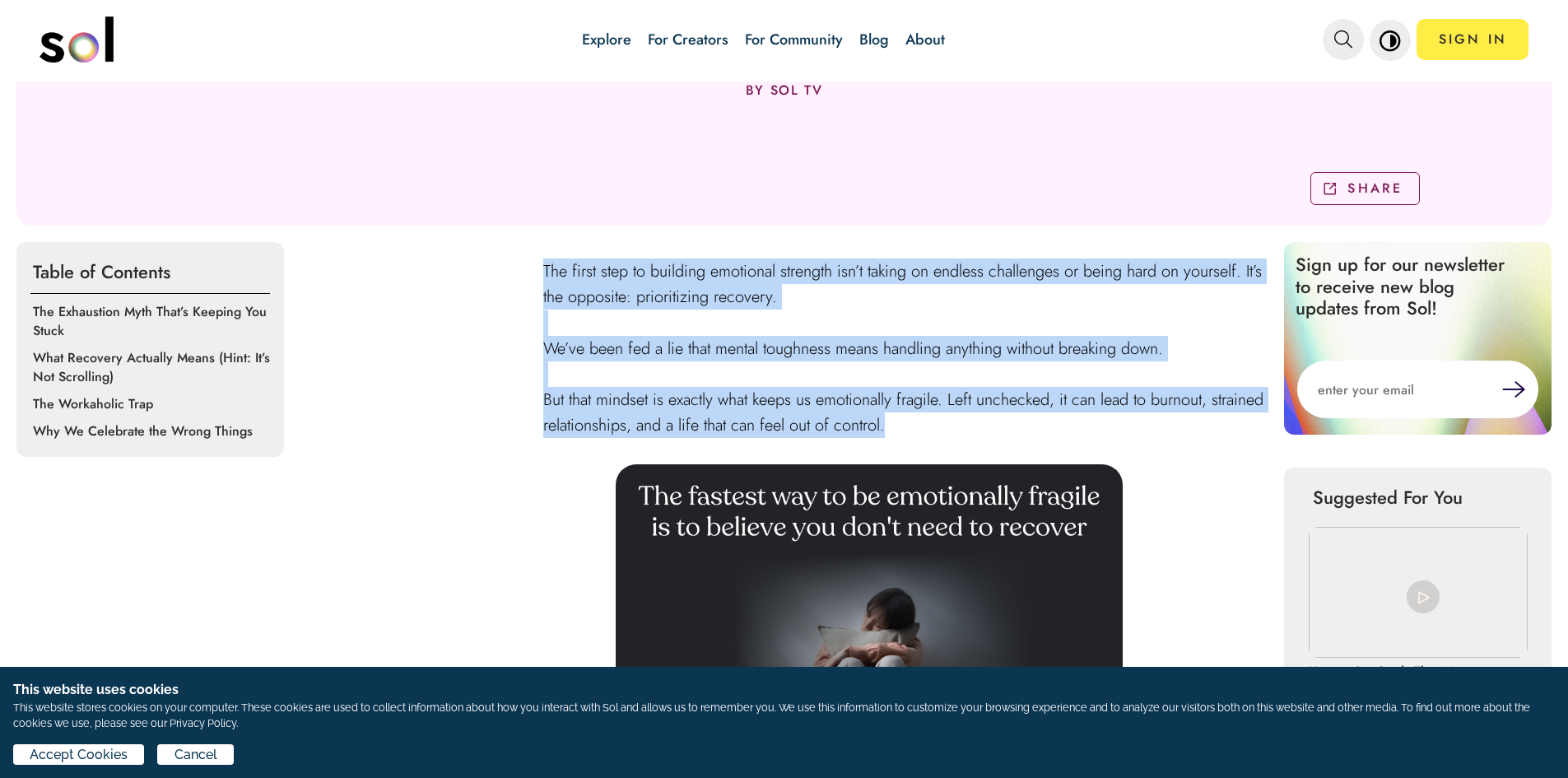
drag, startPoint x: 577, startPoint y: 278, endPoint x: 1058, endPoint y: 396, distance: 495.3
copy div "The first step to building emotional strength isn’t taking on endless challenge…"
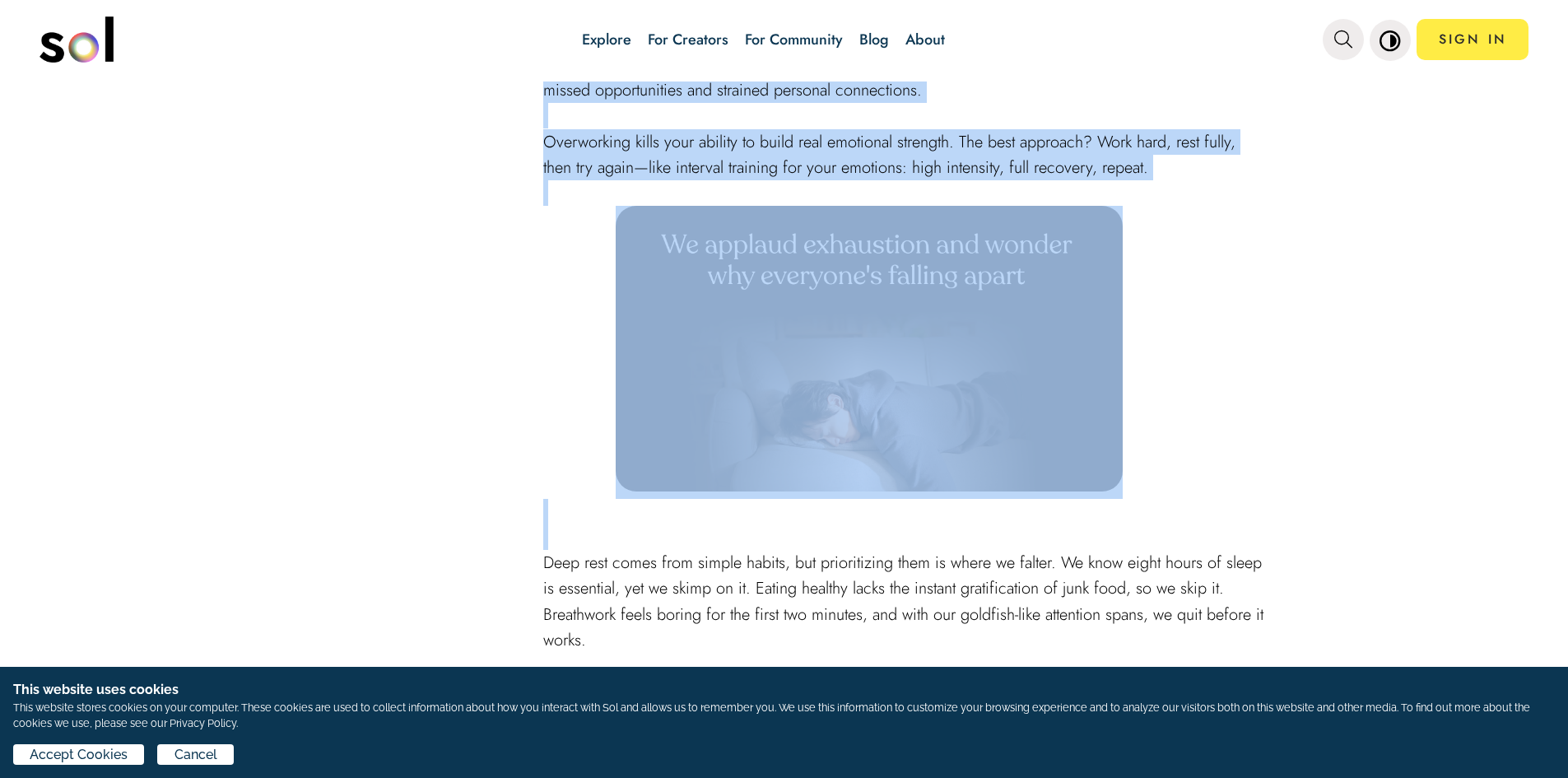
scroll to position [2223, 0]
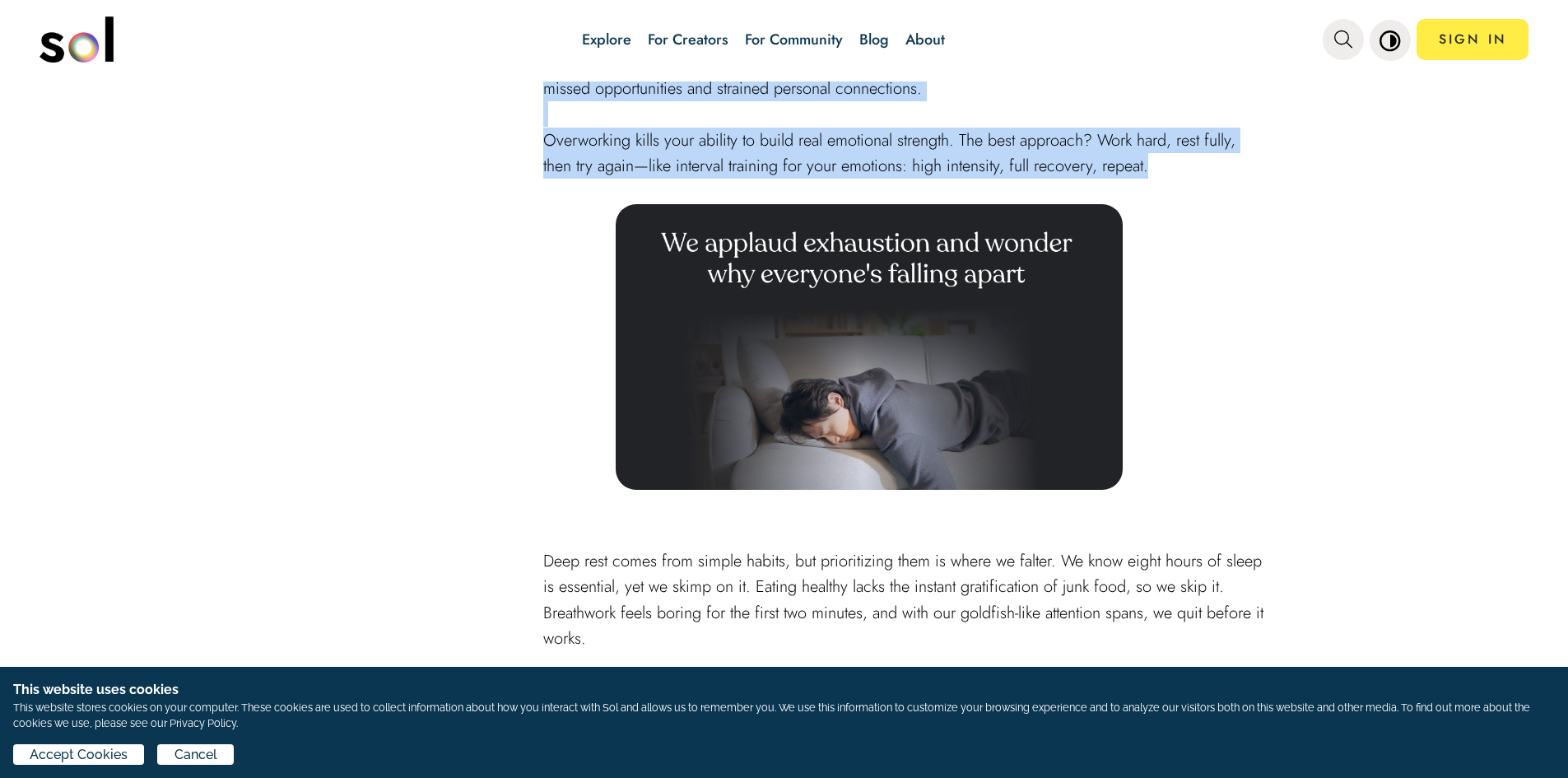
drag, startPoint x: 531, startPoint y: 301, endPoint x: 1181, endPoint y: 162, distance: 664.7
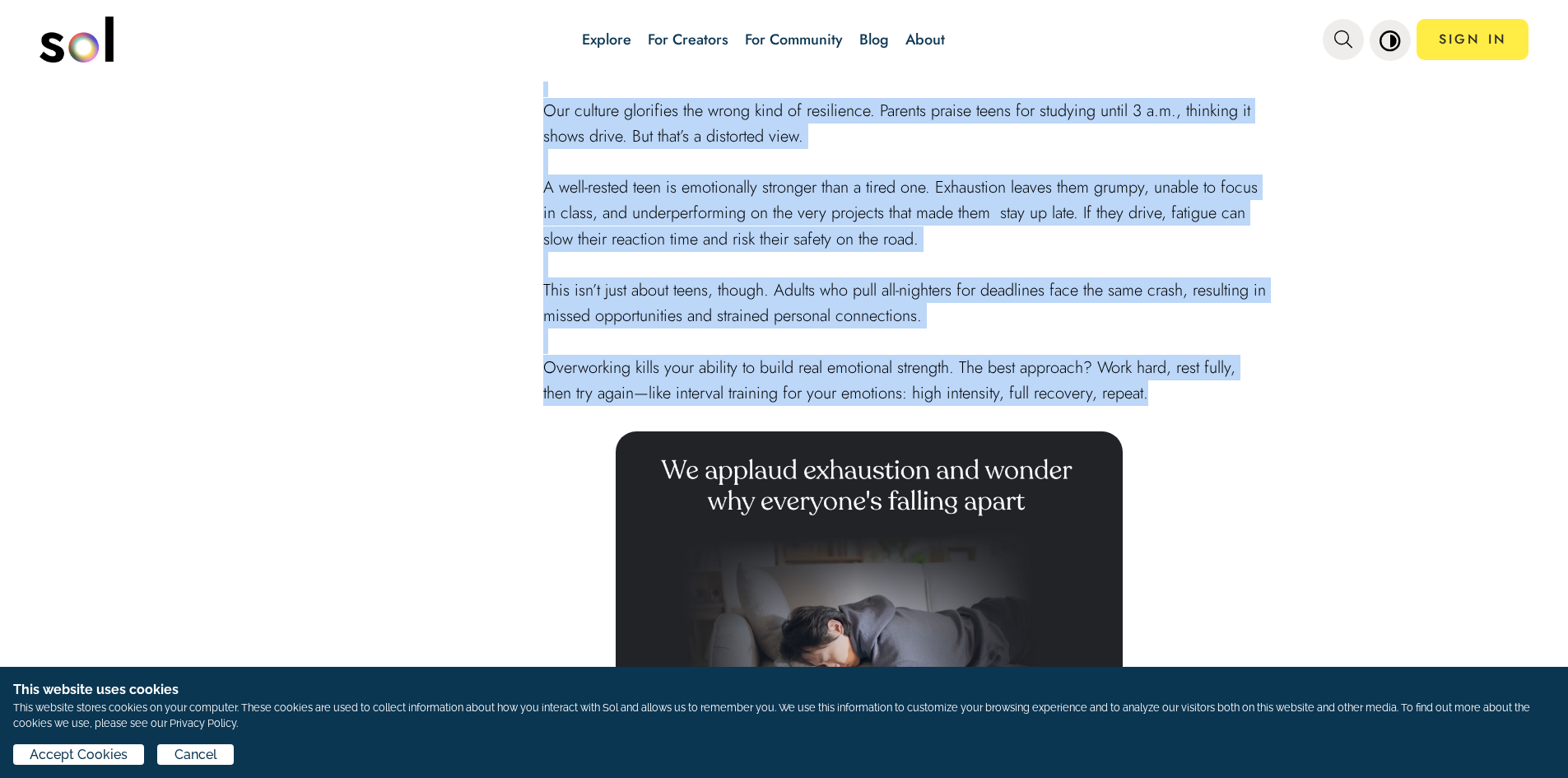
scroll to position [1976, 0]
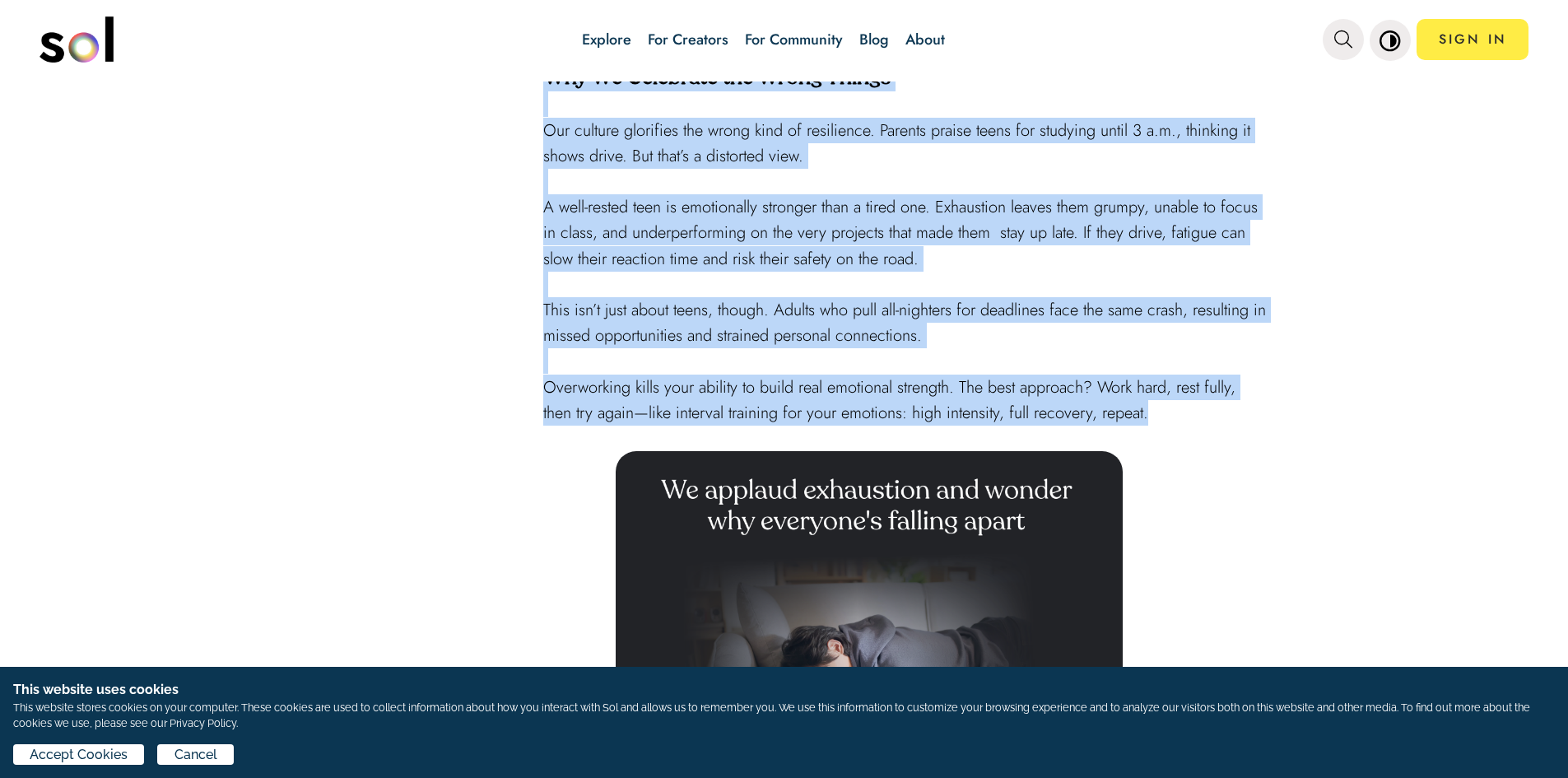
copy div "Lor Ipsumdolor Sita Cons’a Elitsed Doe Tempo Inci ut la etdolor magn aliquae ad…"
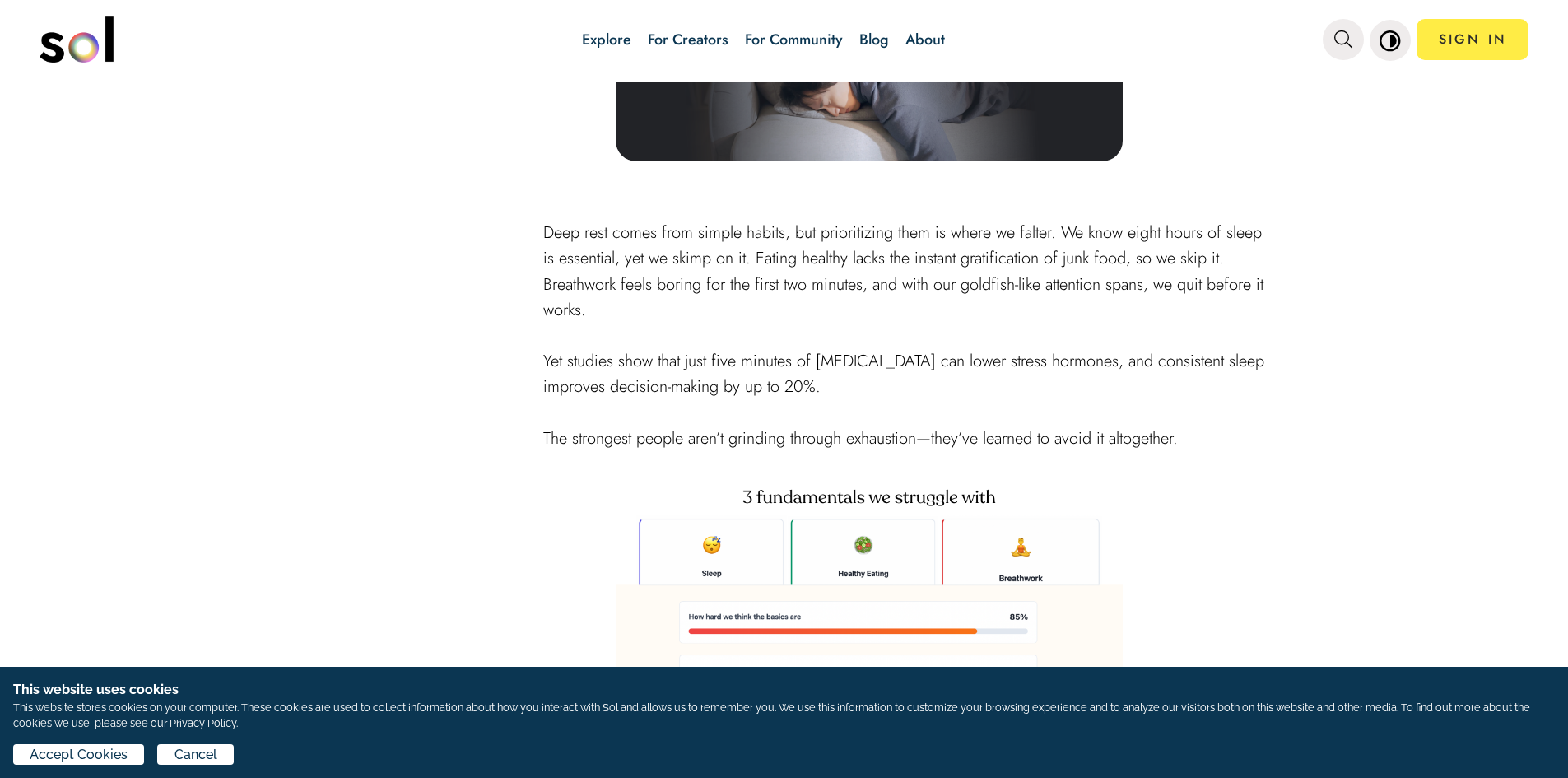
scroll to position [2551, 0]
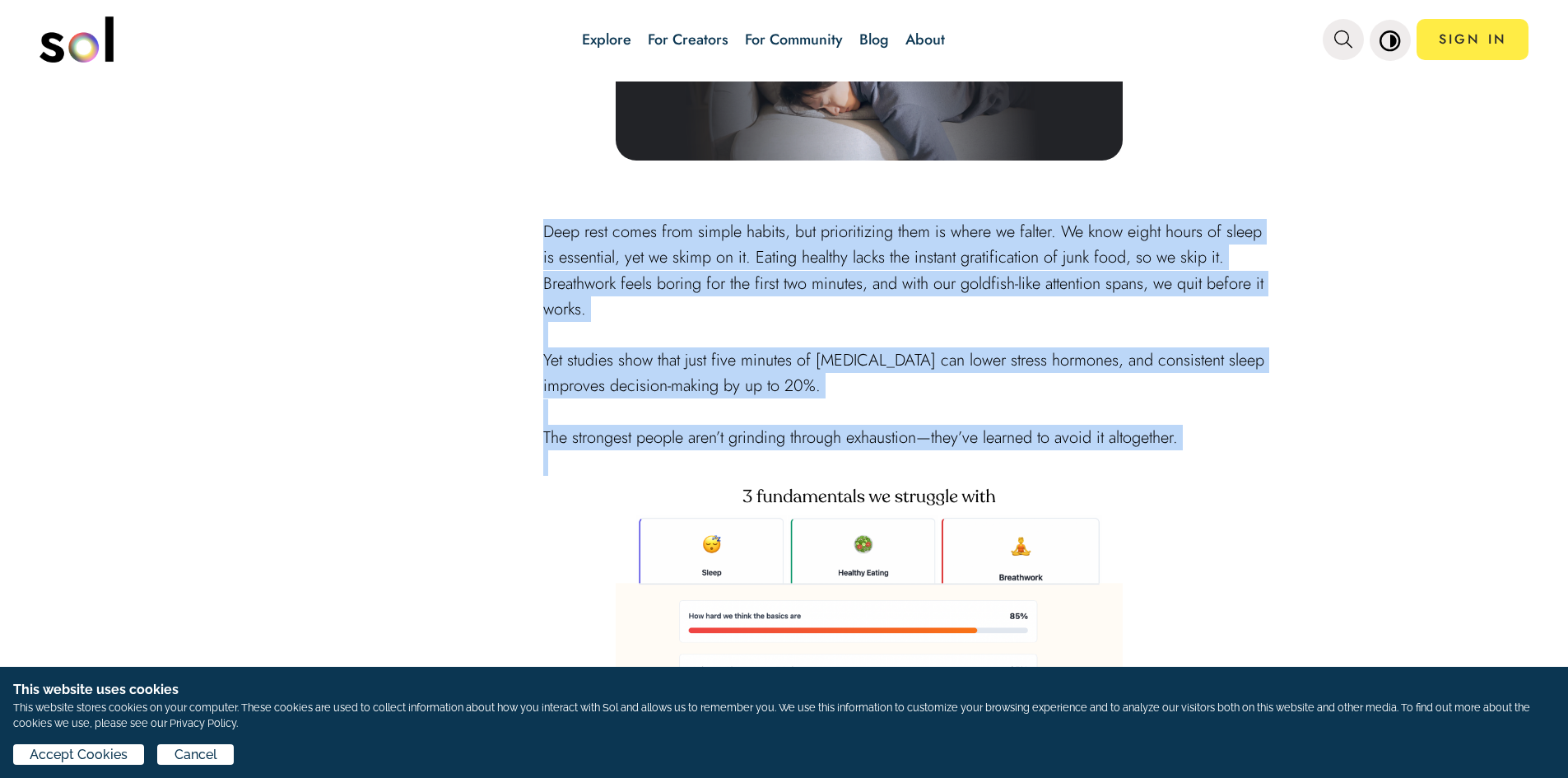
drag, startPoint x: 526, startPoint y: 225, endPoint x: 1190, endPoint y: 451, distance: 701.4
copy div "Deep rest comes from simple habits, but prioritizing them is where we falter. W…"
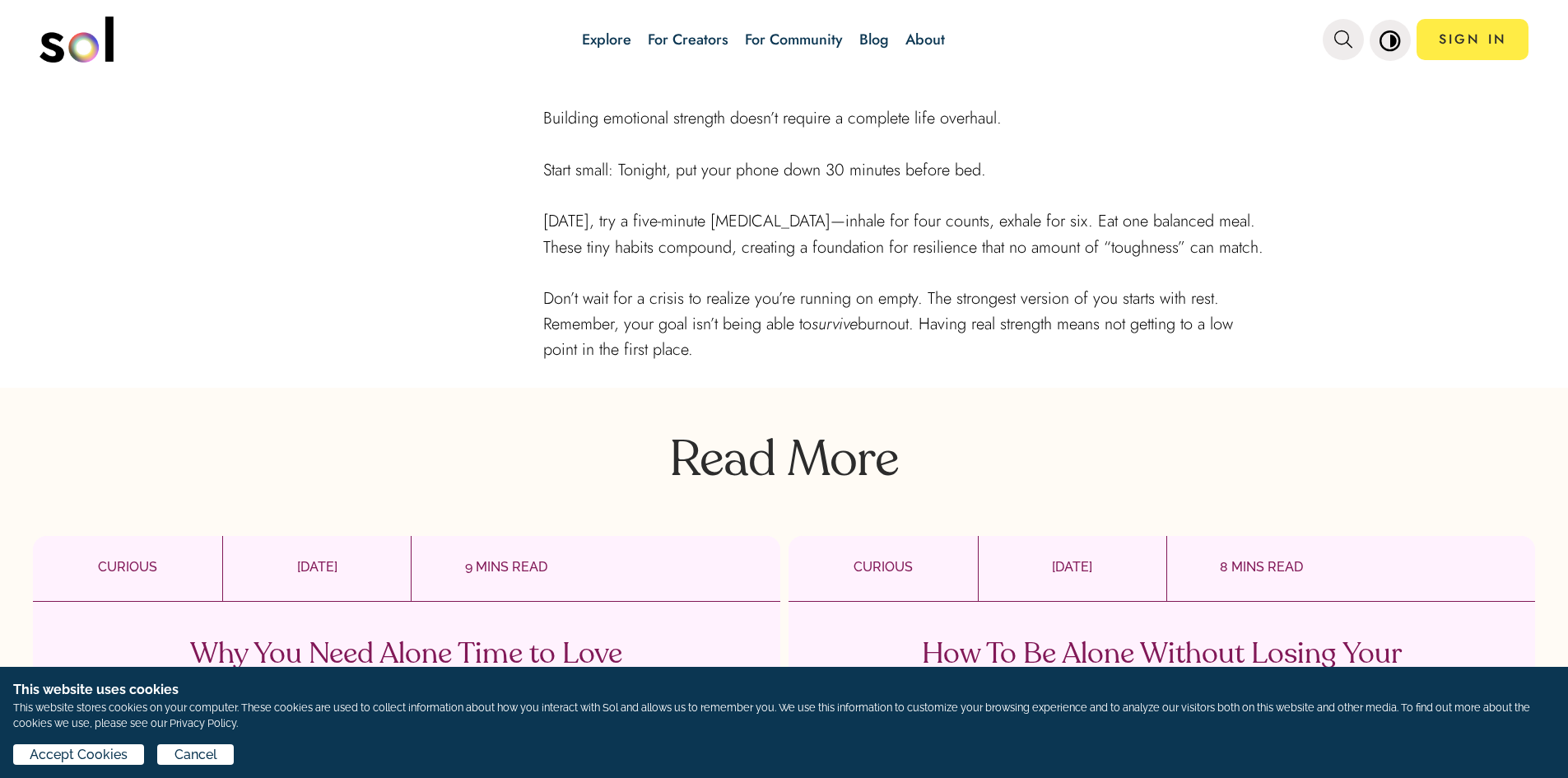
scroll to position [3292, 0]
drag, startPoint x: 530, startPoint y: 305, endPoint x: 939, endPoint y: 362, distance: 413.0
copy div "How to Start [DATE] Building emotional strength doesn’t require a complete life…"
